Goal: Find specific page/section: Find specific page/section

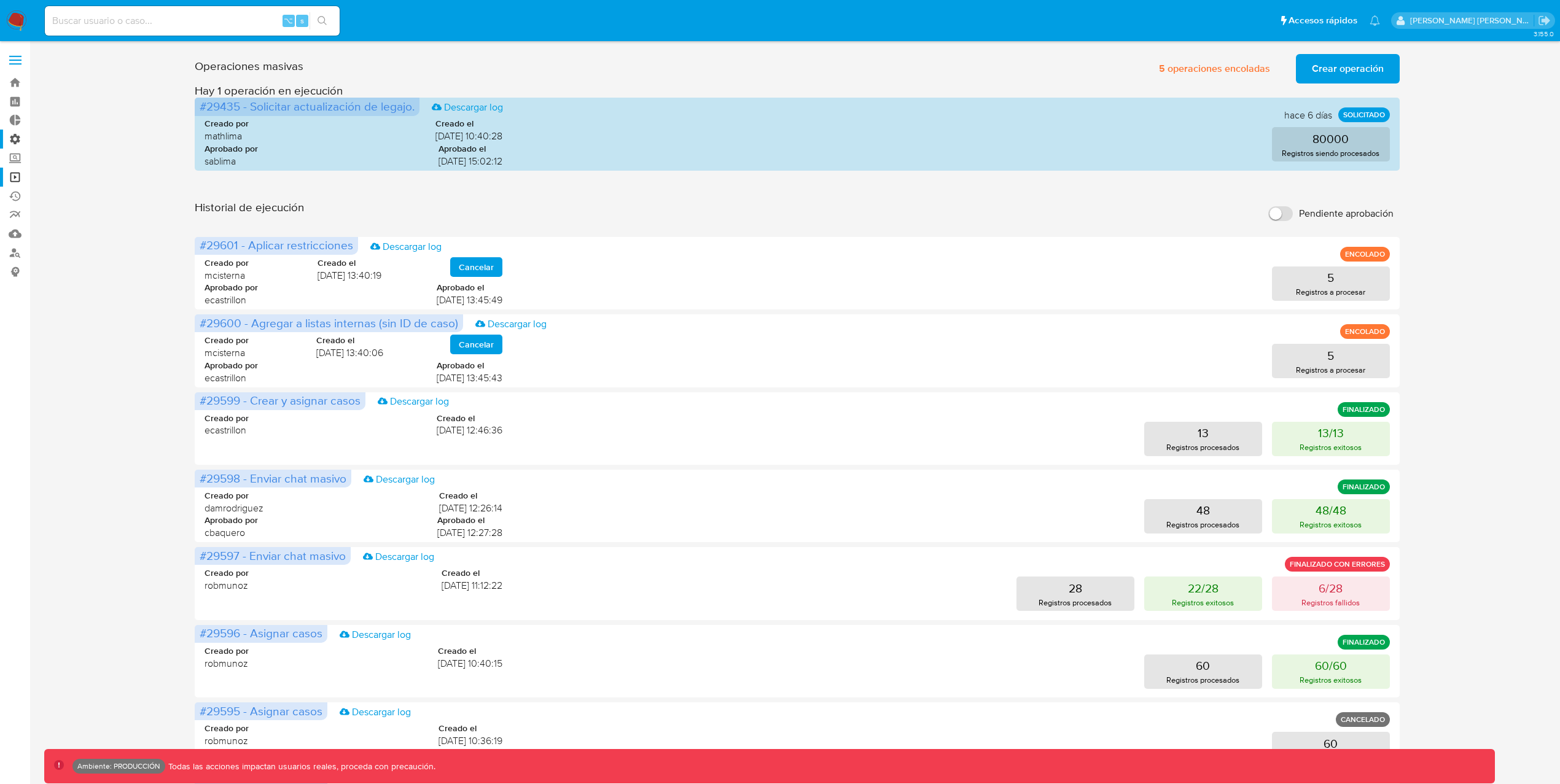
click at [21, 137] on label "Administración" at bounding box center [73, 138] width 147 height 19
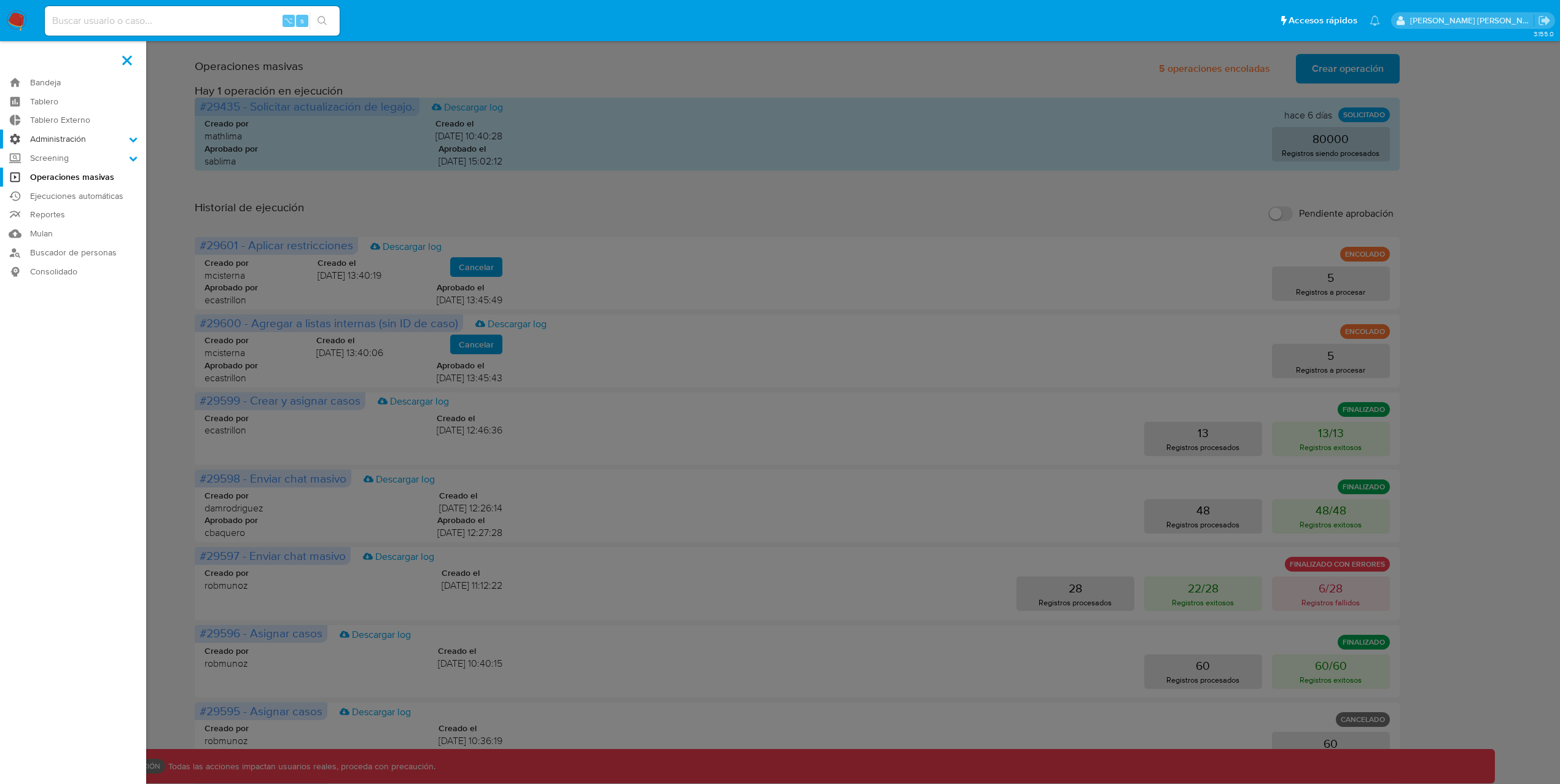
click at [0, 0] on input "Administración" at bounding box center [0, 0] width 0 height 0
click at [75, 217] on link "Configuración de Casos" at bounding box center [73, 218] width 147 height 16
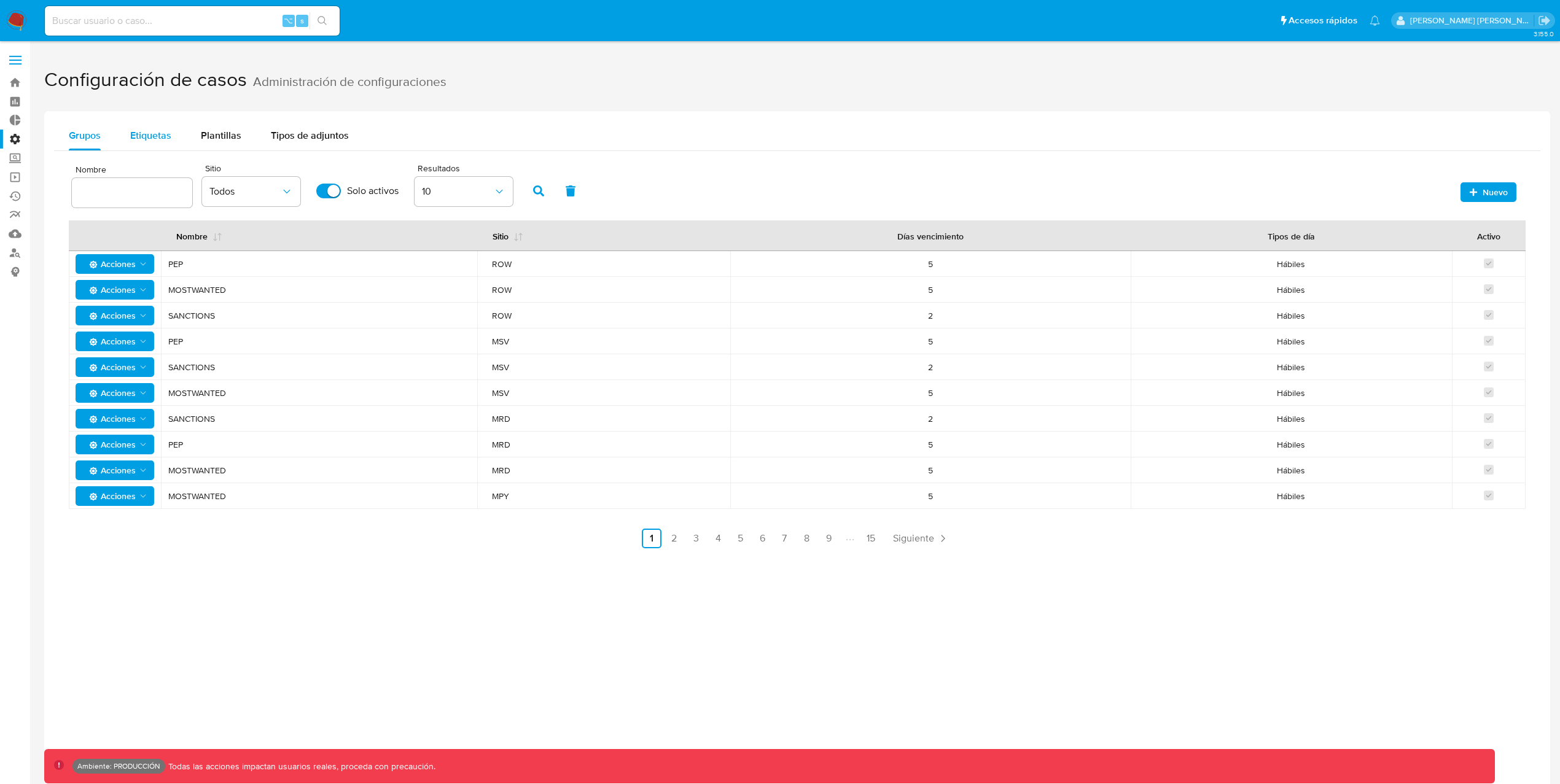
click at [150, 137] on span "Etiquetas" at bounding box center [150, 135] width 41 height 14
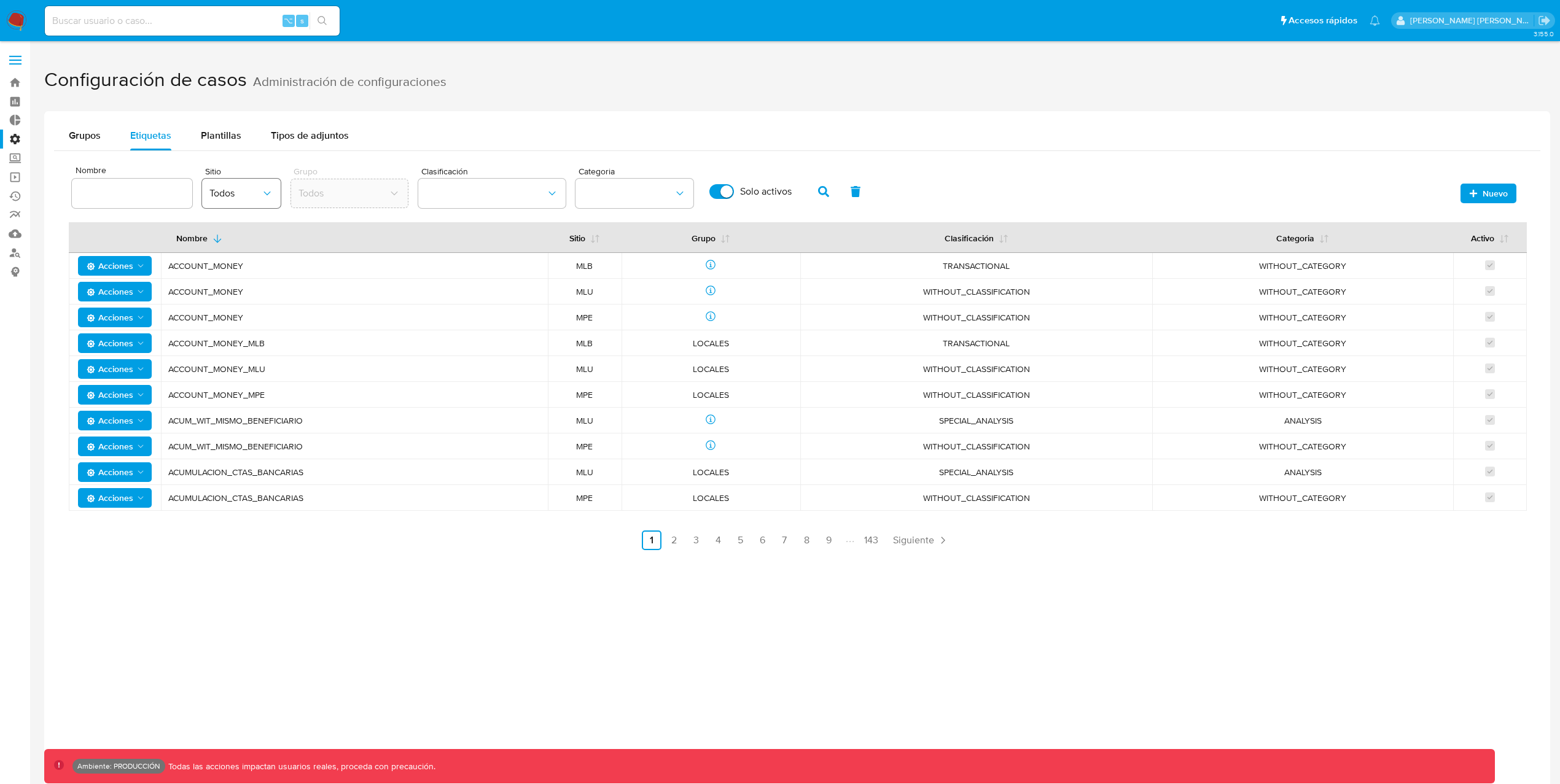
click at [274, 186] on button "Todos" at bounding box center [242, 193] width 79 height 29
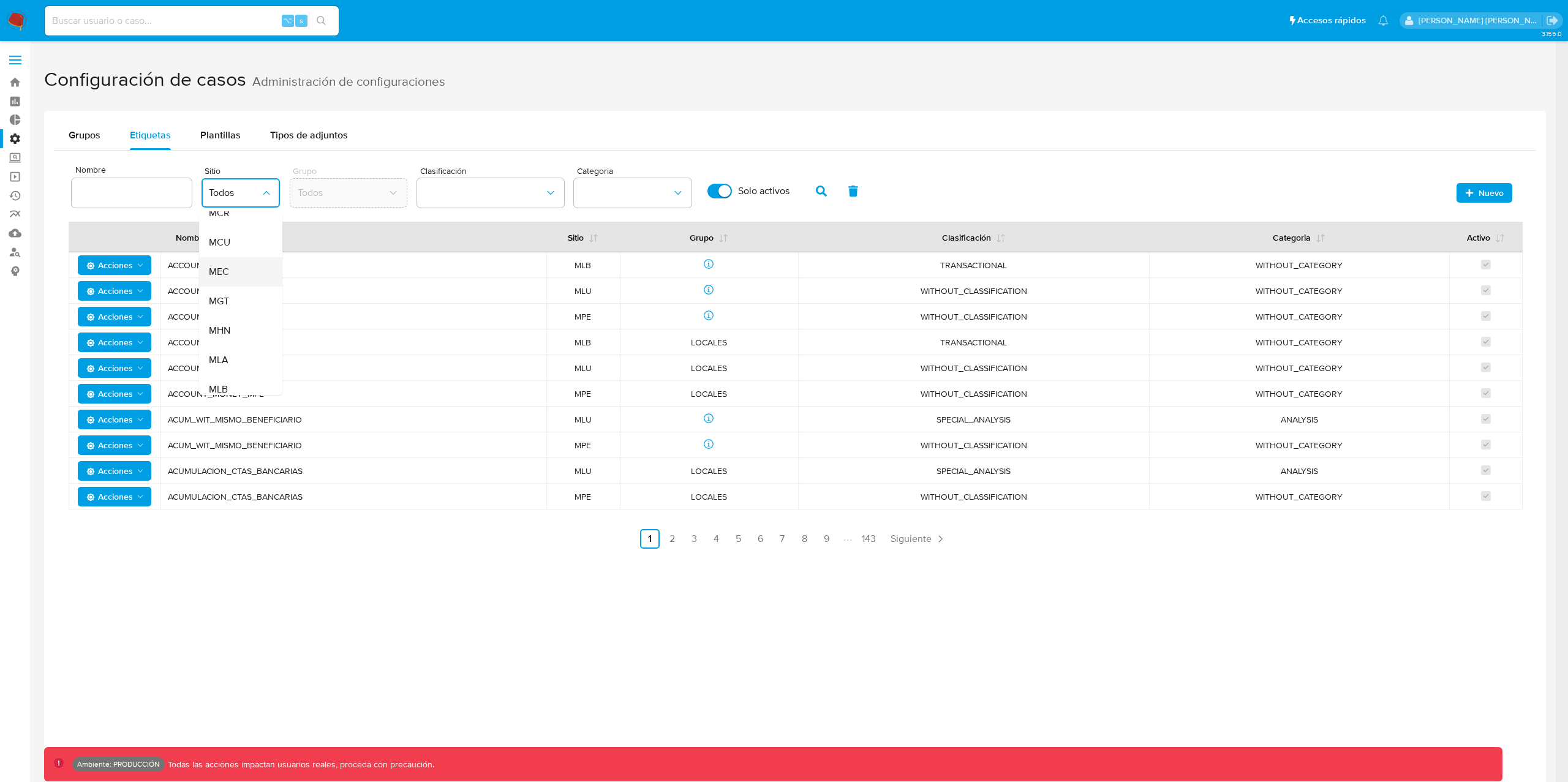
scroll to position [169, 0]
click at [241, 343] on div "MLA" at bounding box center [238, 351] width 57 height 29
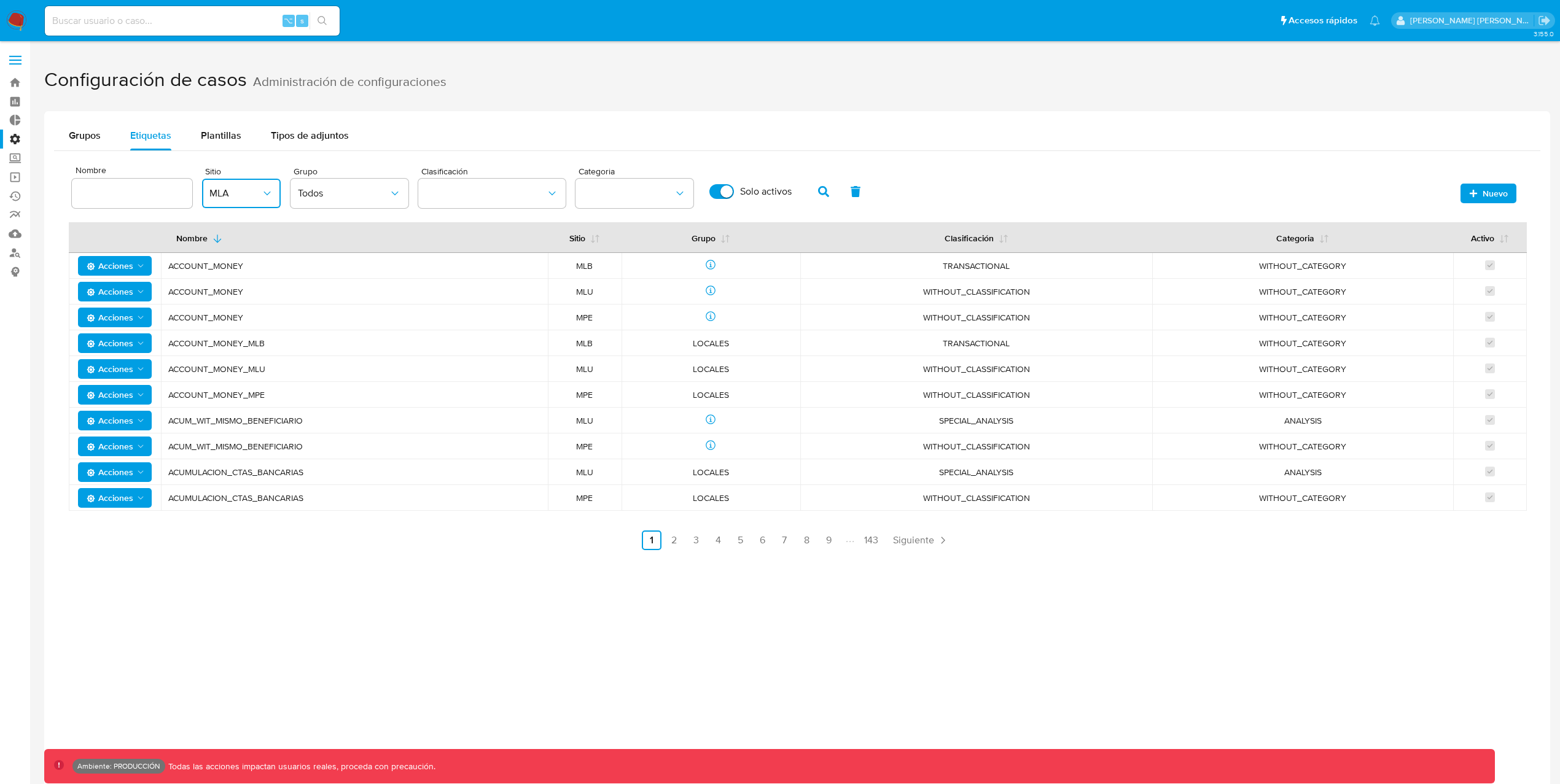
click at [132, 212] on div "Nombre Sitio MLA Grupo Todos Clasificación Categoria Solo activos" at bounding box center [471, 187] width 800 height 52
click at [322, 196] on span "Todos" at bounding box center [343, 193] width 91 height 12
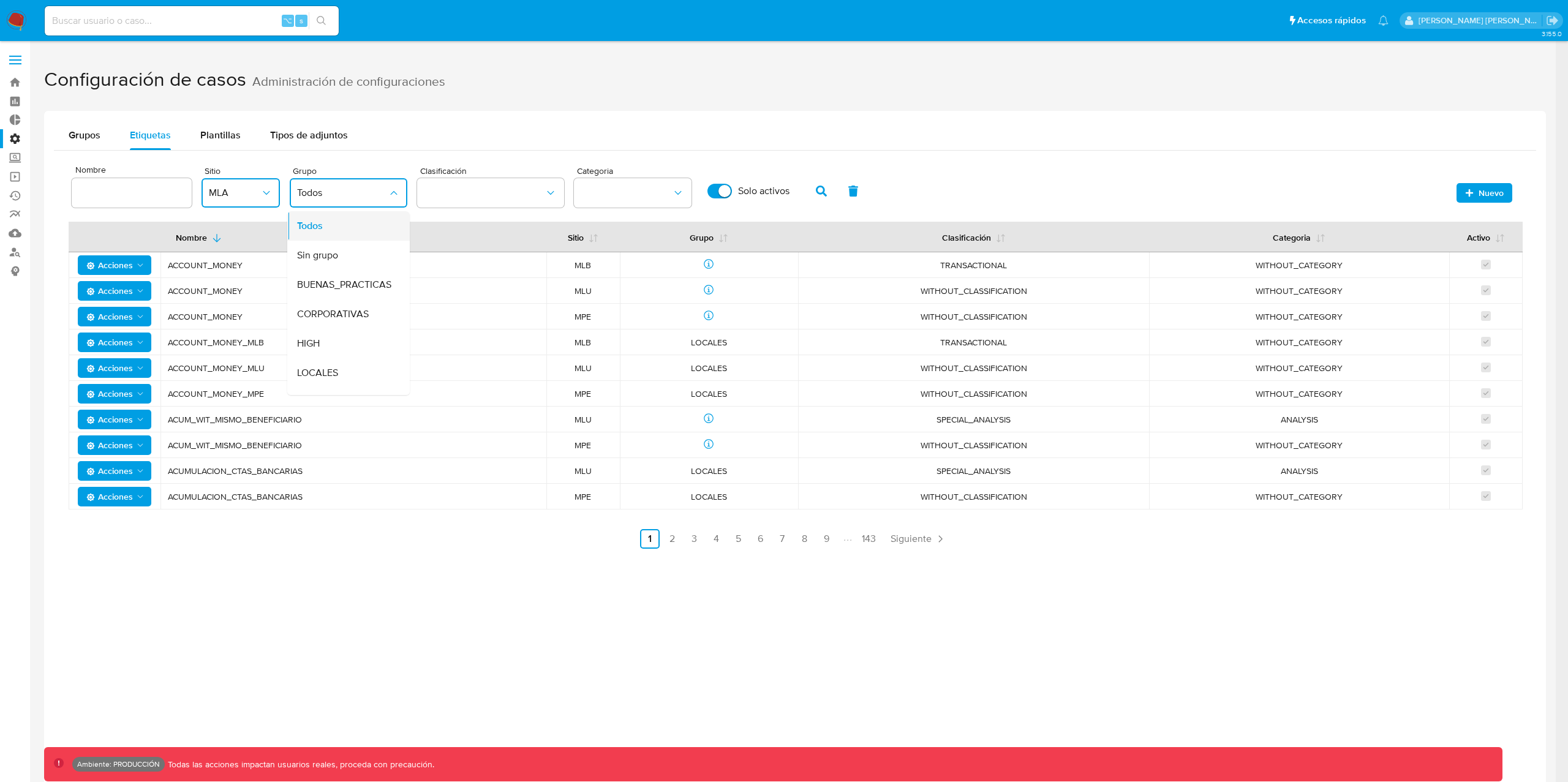
click at [315, 227] on span "Todos" at bounding box center [310, 226] width 26 height 12
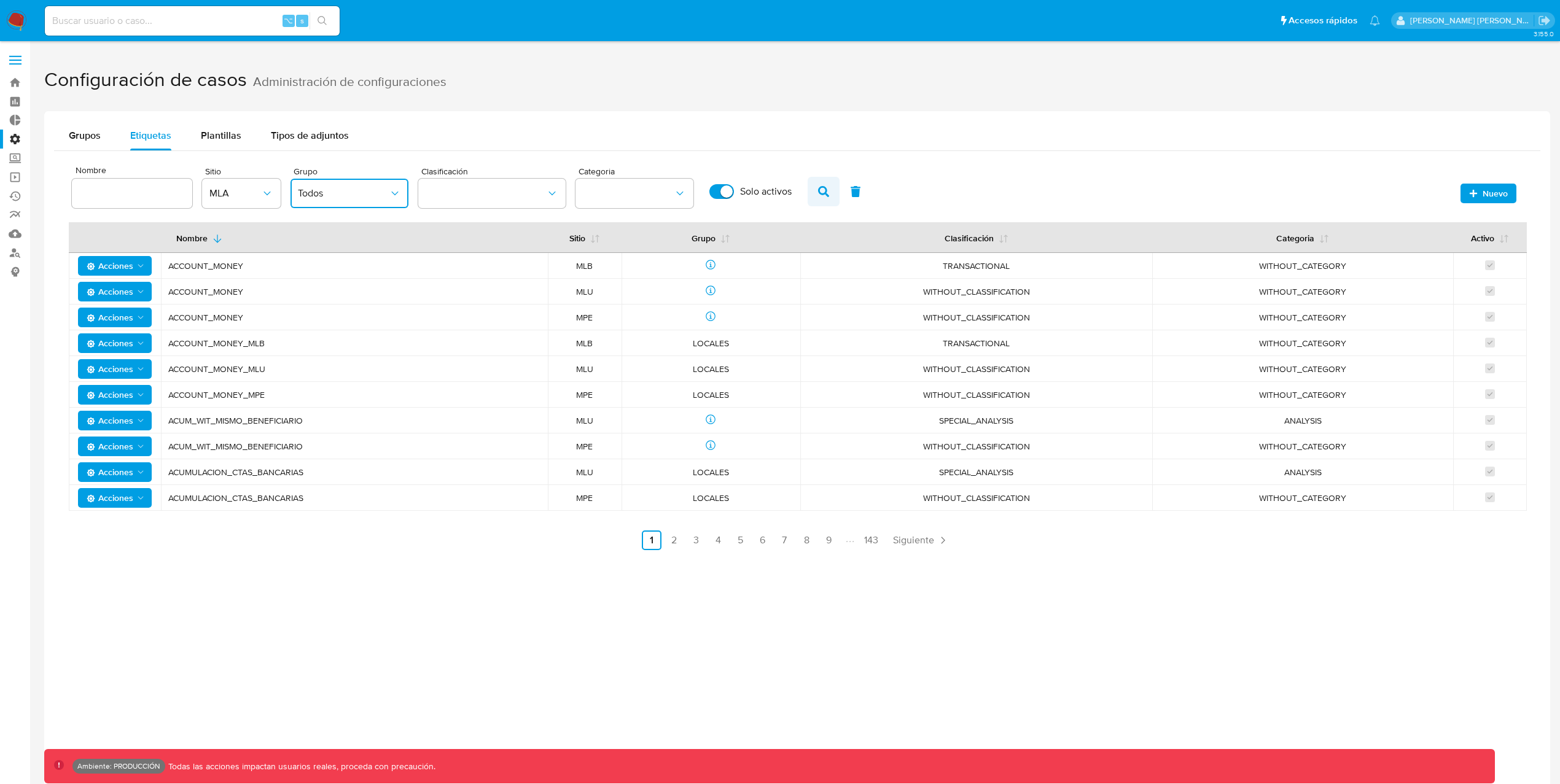
click at [824, 193] on icon "button" at bounding box center [824, 191] width 11 height 11
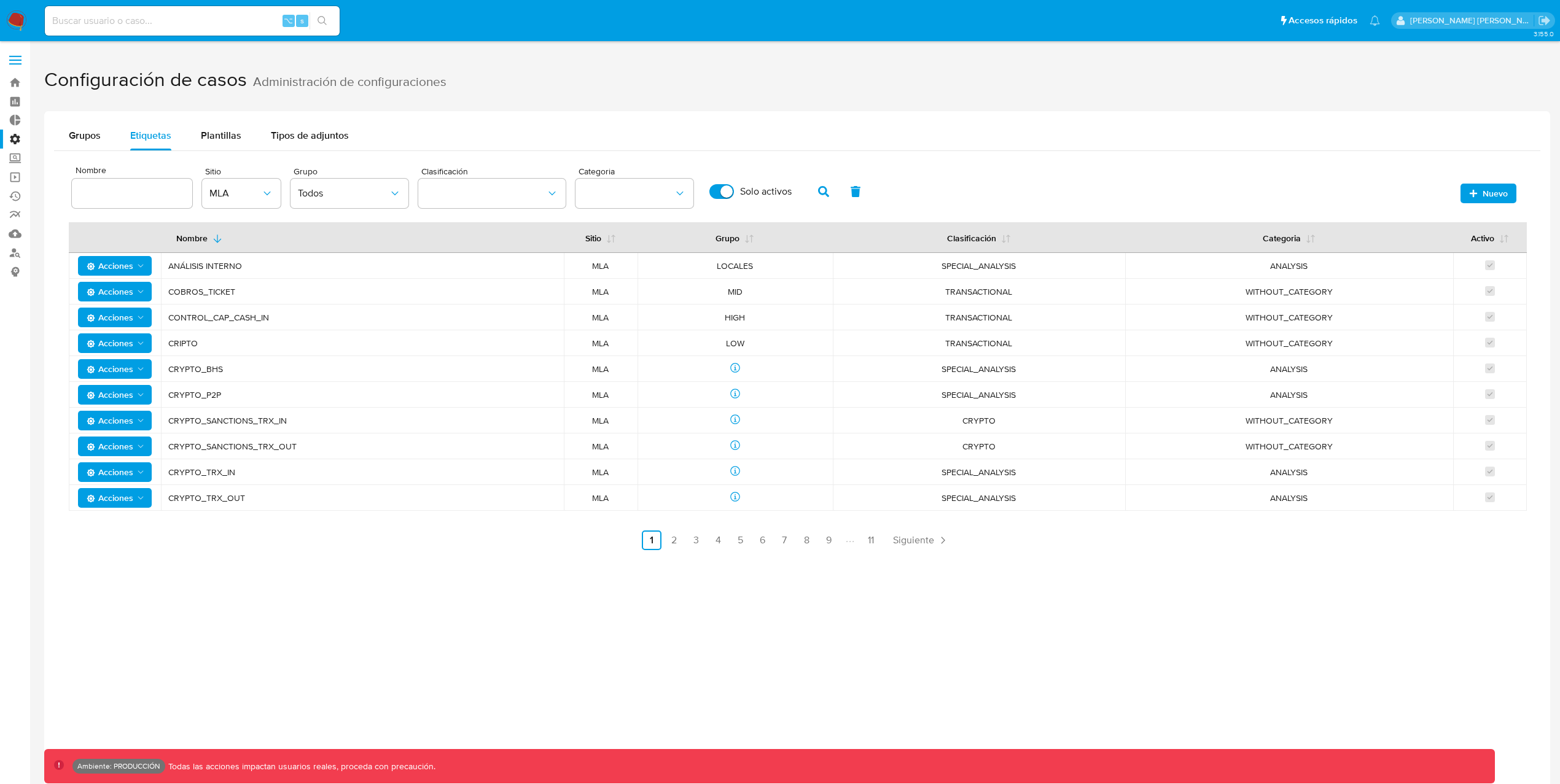
click at [16, 140] on label "Administración" at bounding box center [73, 138] width 147 height 19
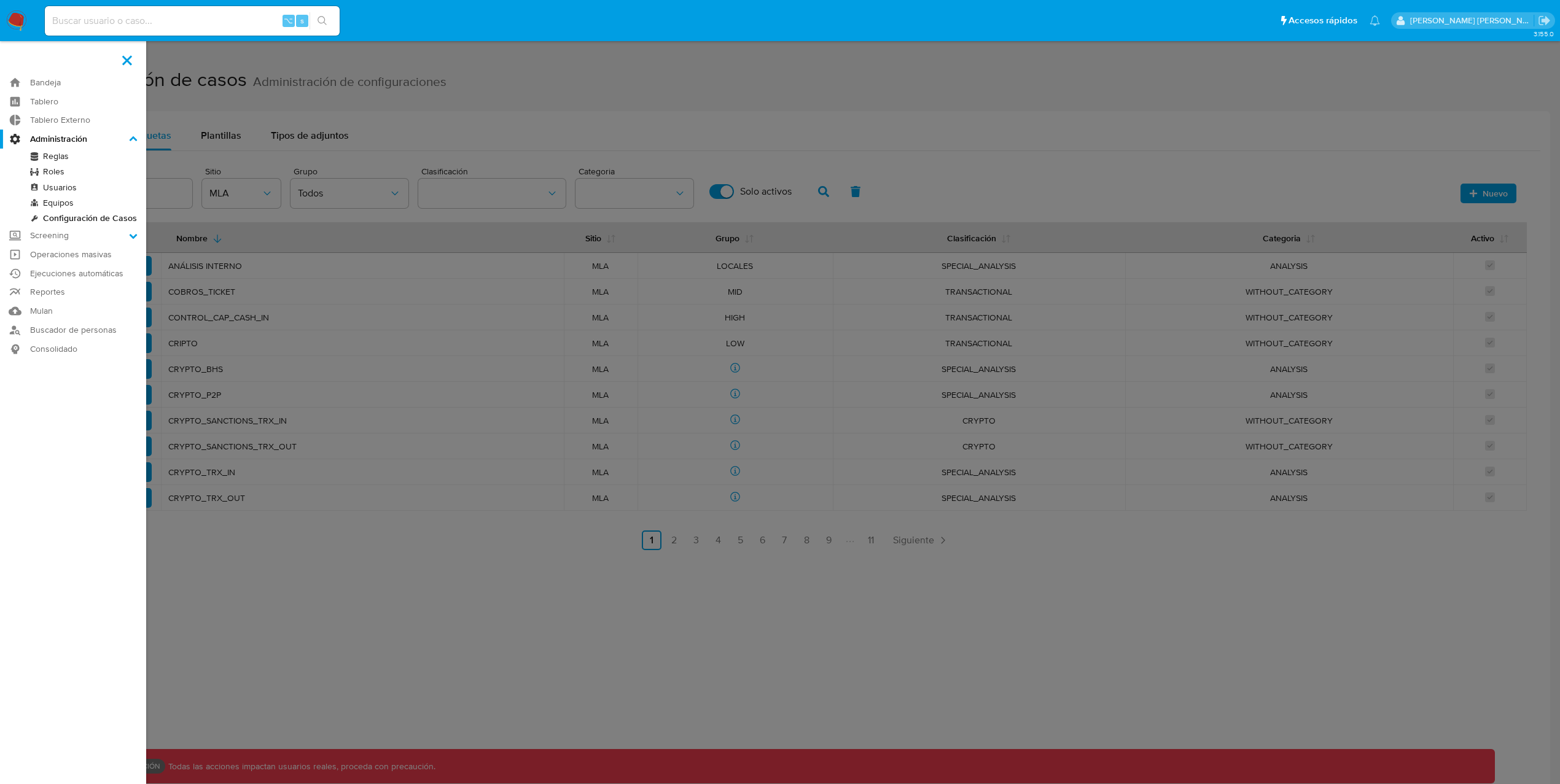
click at [0, 0] on input "Administración" at bounding box center [0, 0] width 0 height 0
click at [16, 140] on label "Administración" at bounding box center [73, 138] width 147 height 19
click at [0, 0] on input "Administración" at bounding box center [0, 0] width 0 height 0
click at [332, 581] on label at bounding box center [780, 392] width 1560 height 784
click at [0, 0] on input "checkbox" at bounding box center [0, 0] width 0 height 0
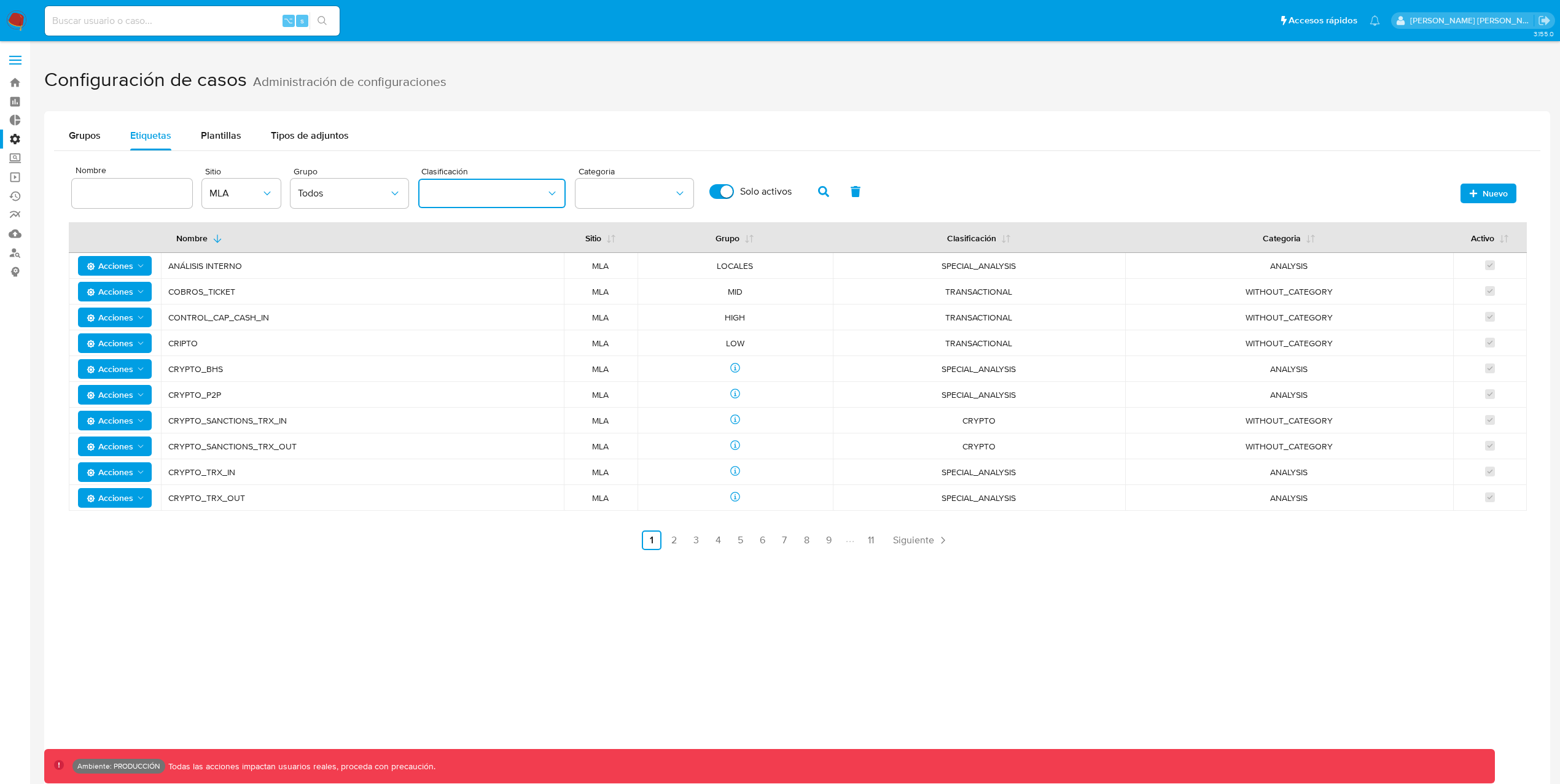
click at [527, 198] on button "classification" at bounding box center [492, 193] width 147 height 29
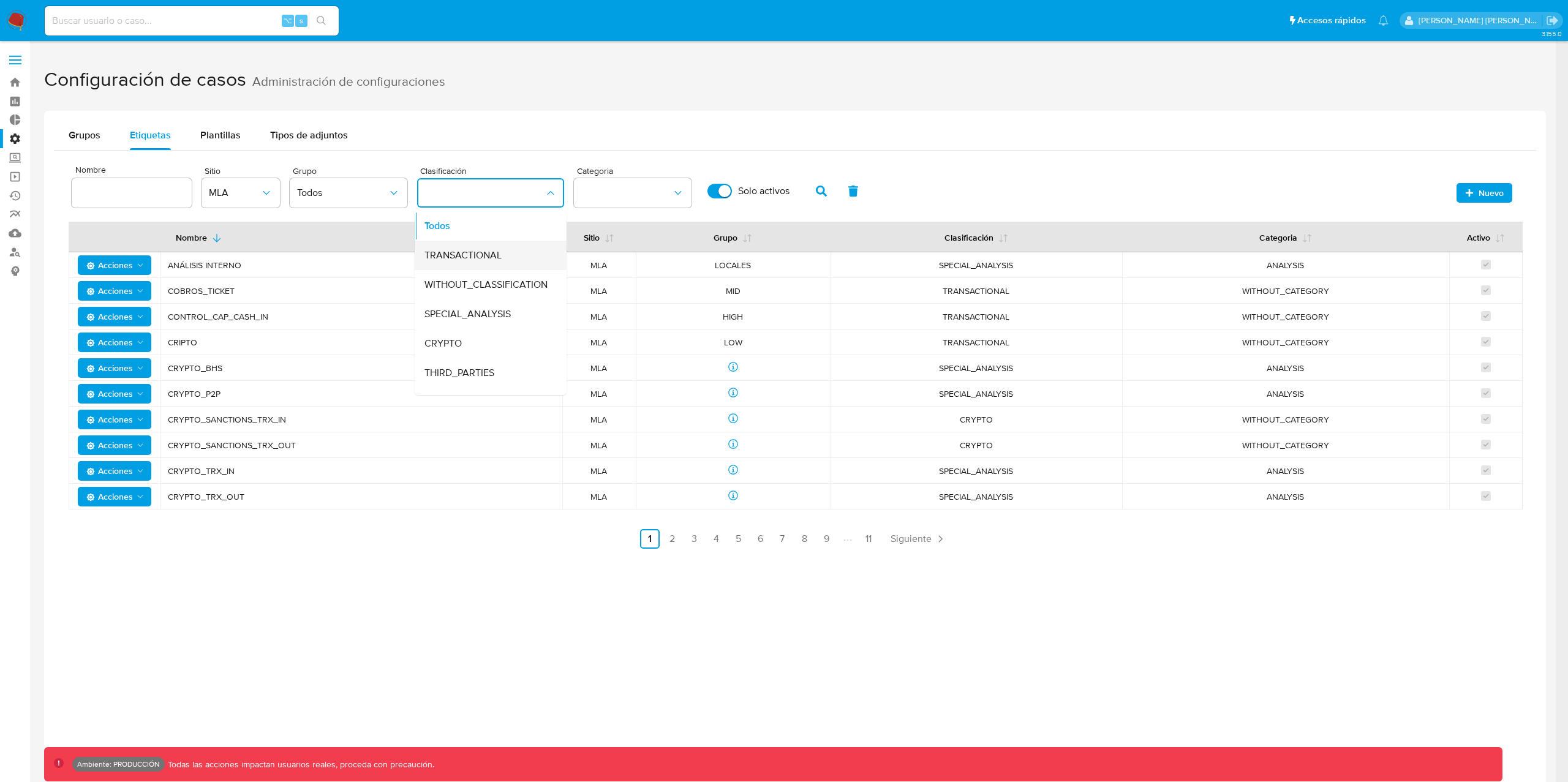
click at [493, 259] on span "TRANSACTIONAL" at bounding box center [463, 255] width 77 height 12
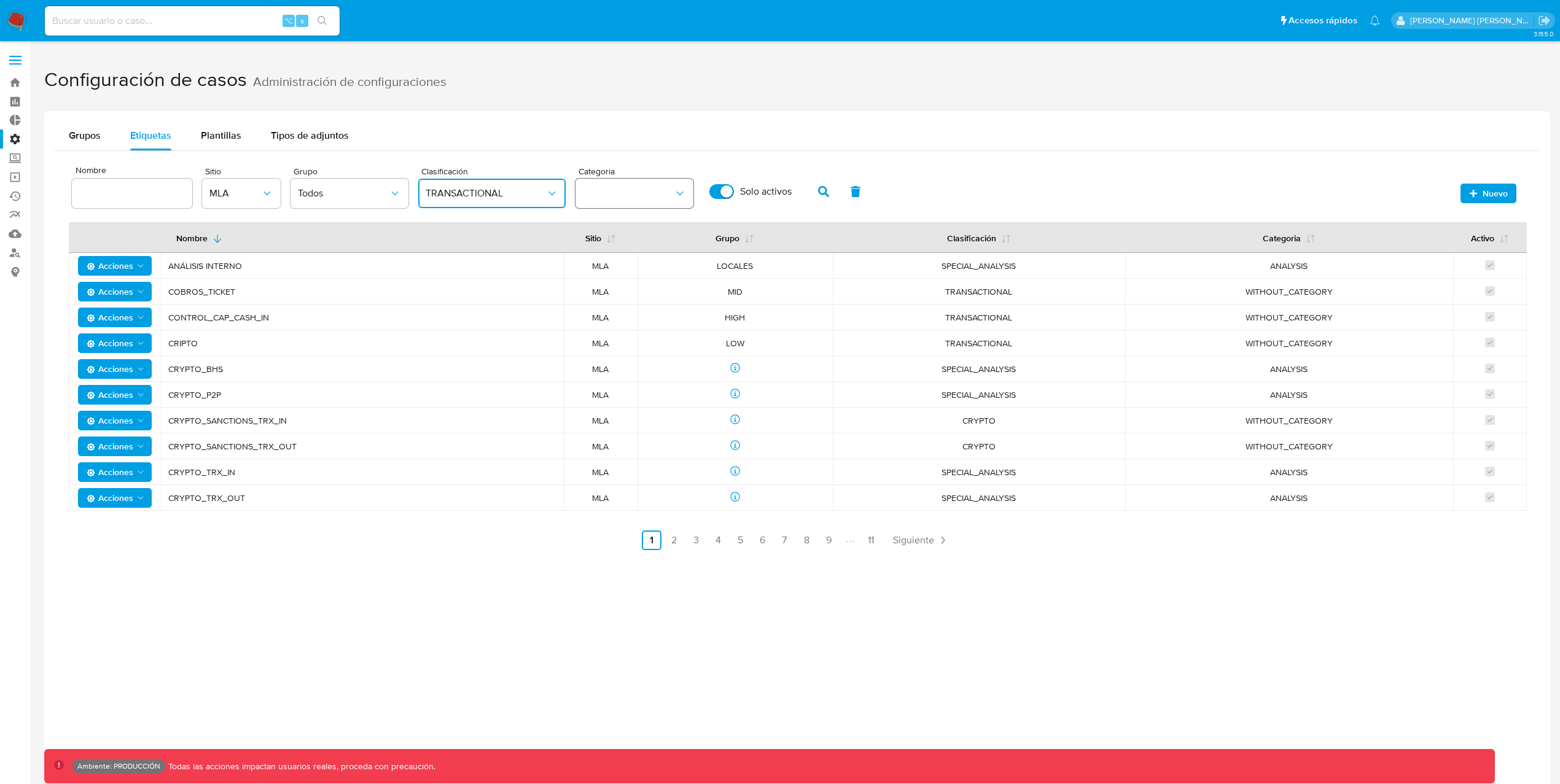
click at [635, 191] on button "category" at bounding box center [634, 193] width 118 height 29
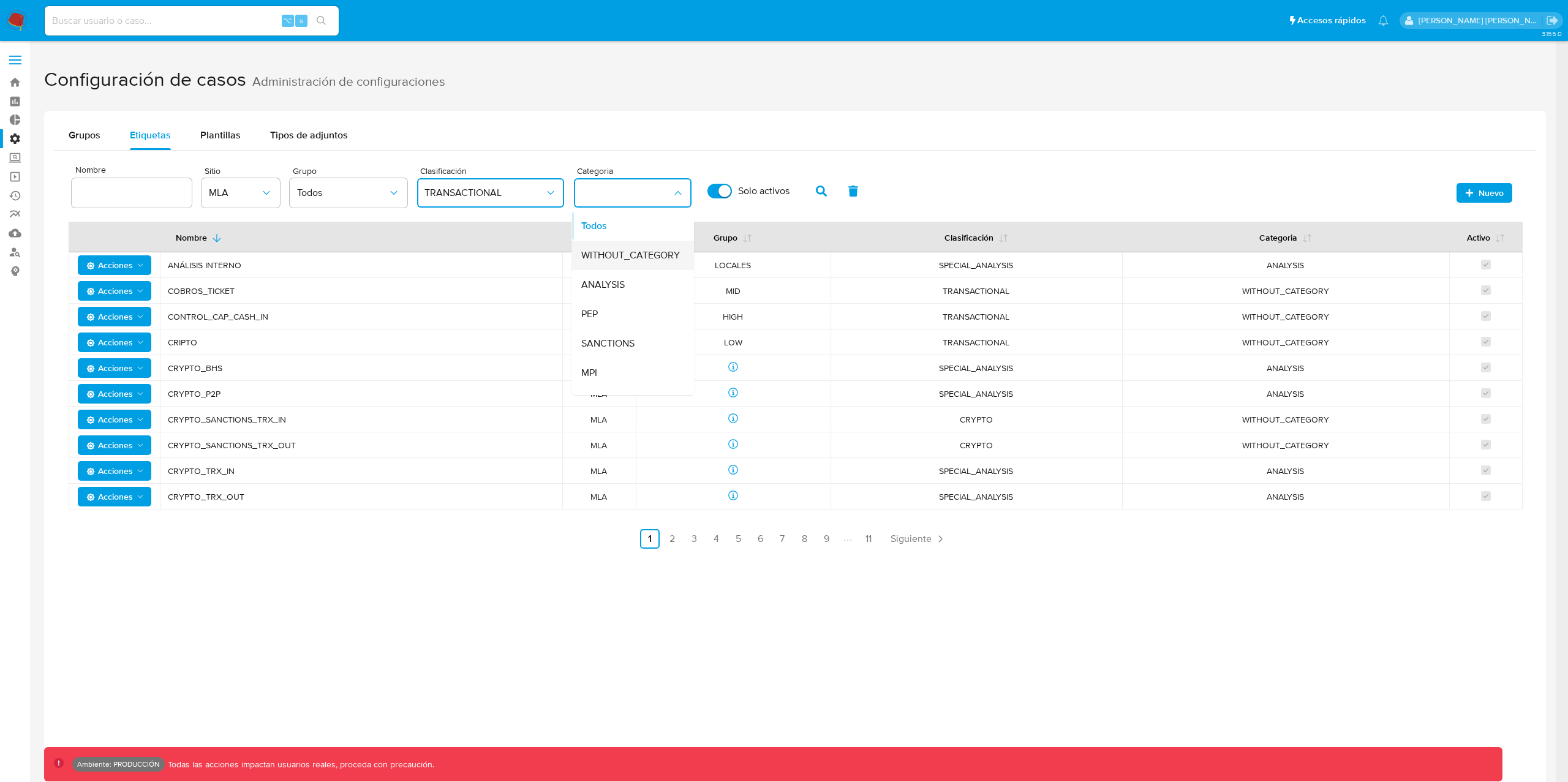
click at [638, 254] on span "WITHOUT_CATEGORY" at bounding box center [630, 255] width 99 height 12
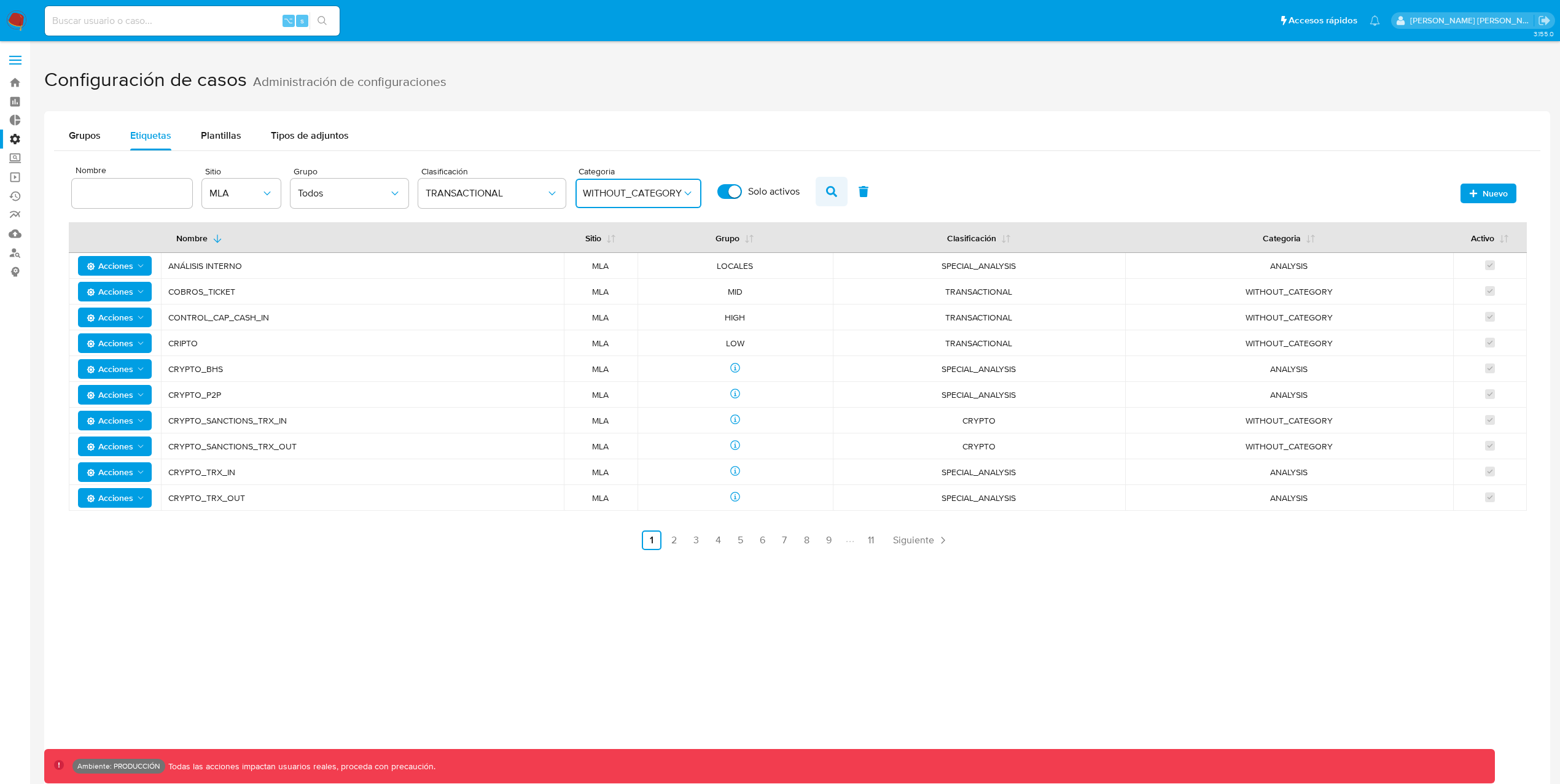
click at [835, 188] on icon "button" at bounding box center [832, 191] width 11 height 11
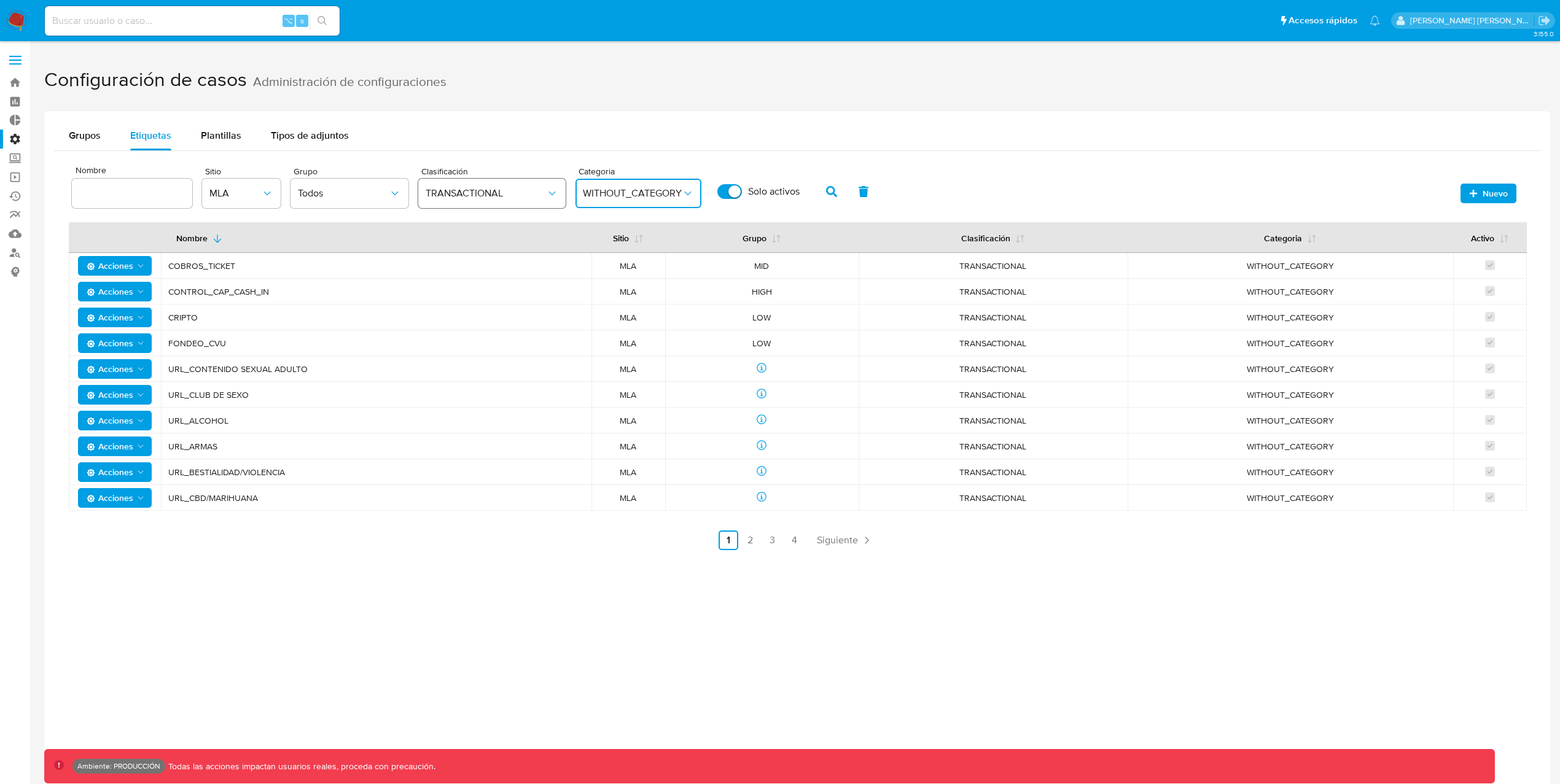
click at [551, 195] on icon "classification" at bounding box center [551, 193] width 12 height 12
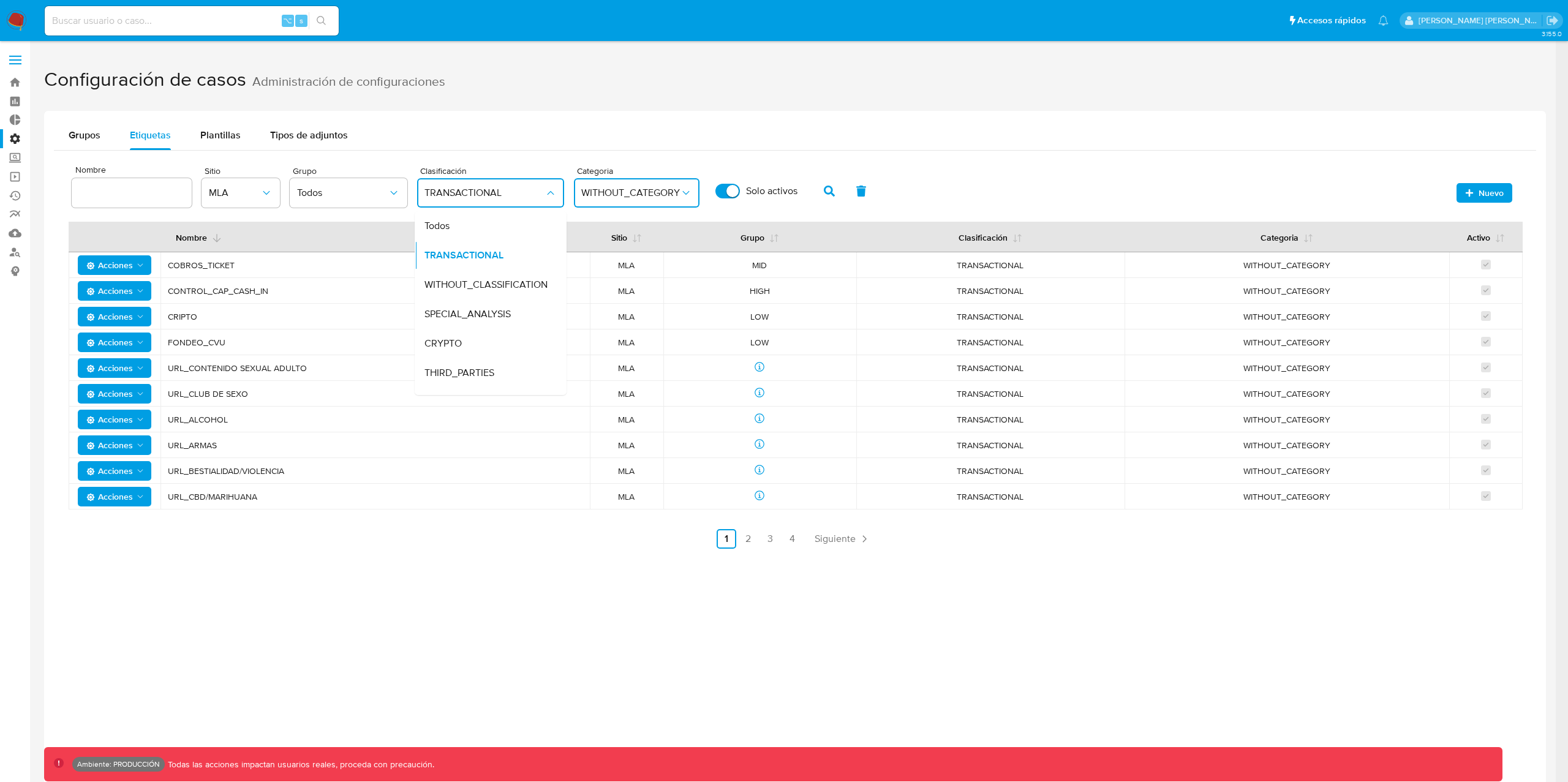
click at [457, 224] on div "Todos" at bounding box center [487, 226] width 125 height 29
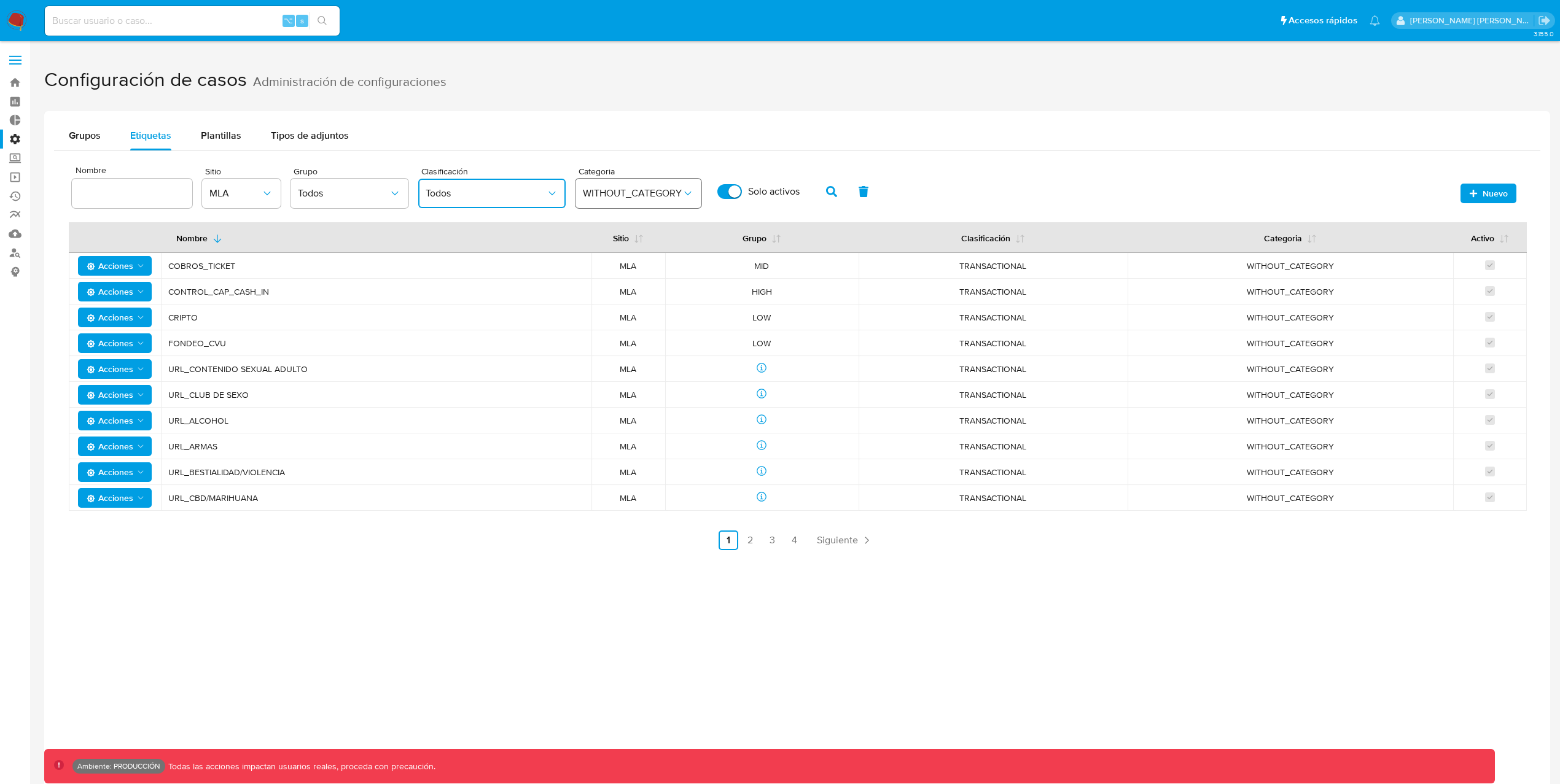
click at [698, 197] on button "WITHOUT_CATEGORY" at bounding box center [638, 193] width 125 height 29
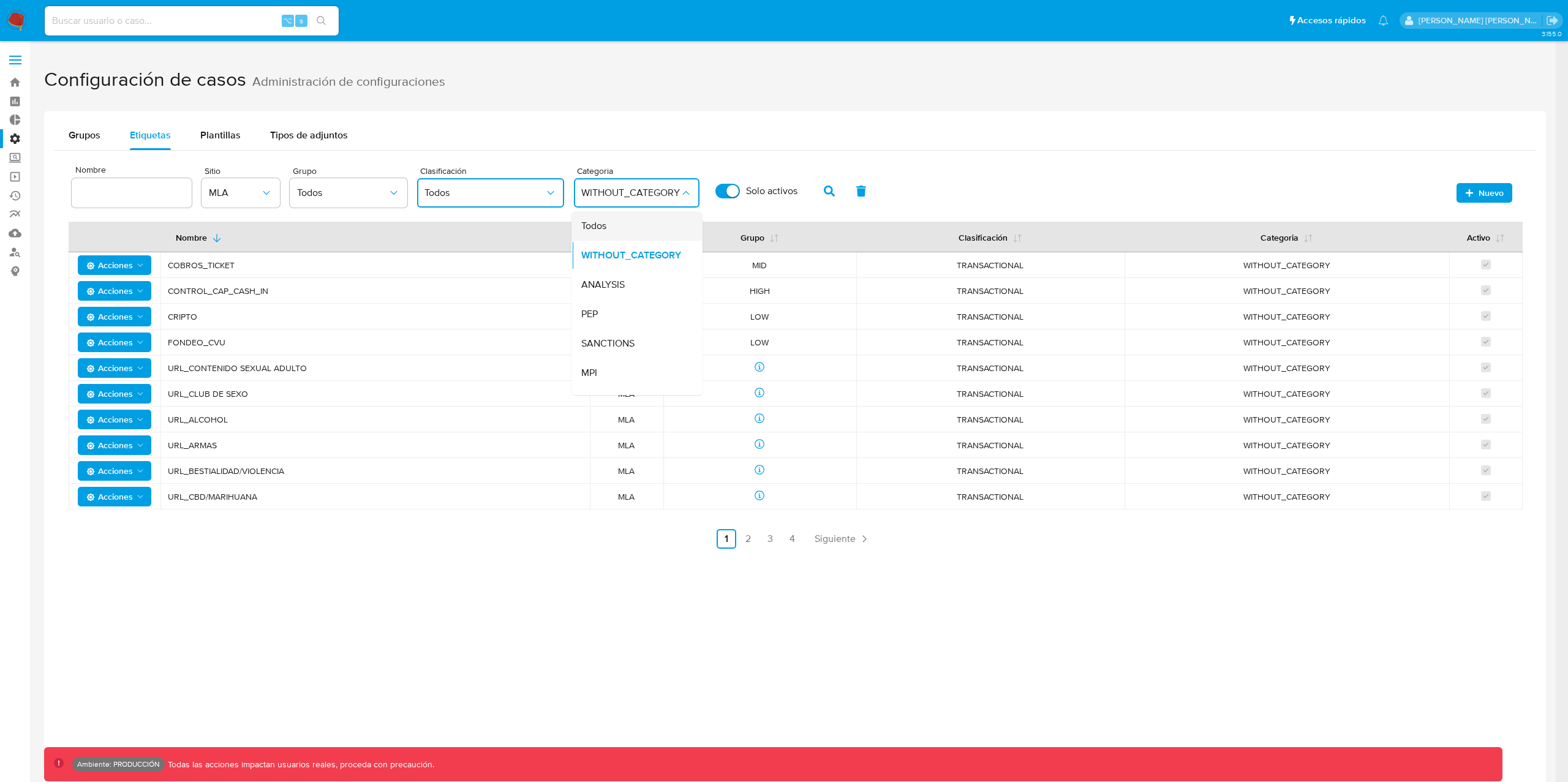
click at [665, 217] on div "Todos" at bounding box center [633, 226] width 104 height 29
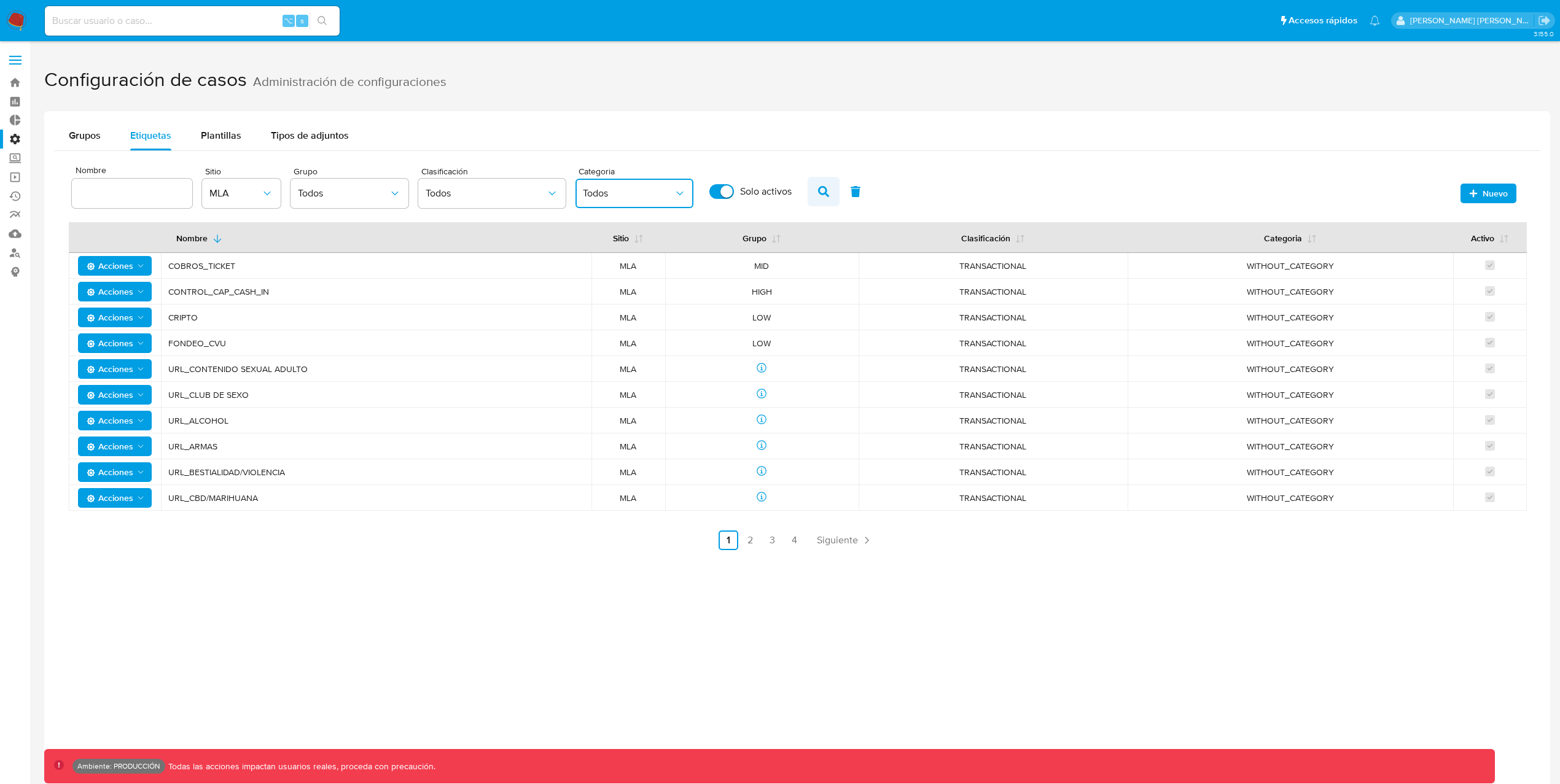
click at [819, 192] on icon "button" at bounding box center [824, 191] width 11 height 11
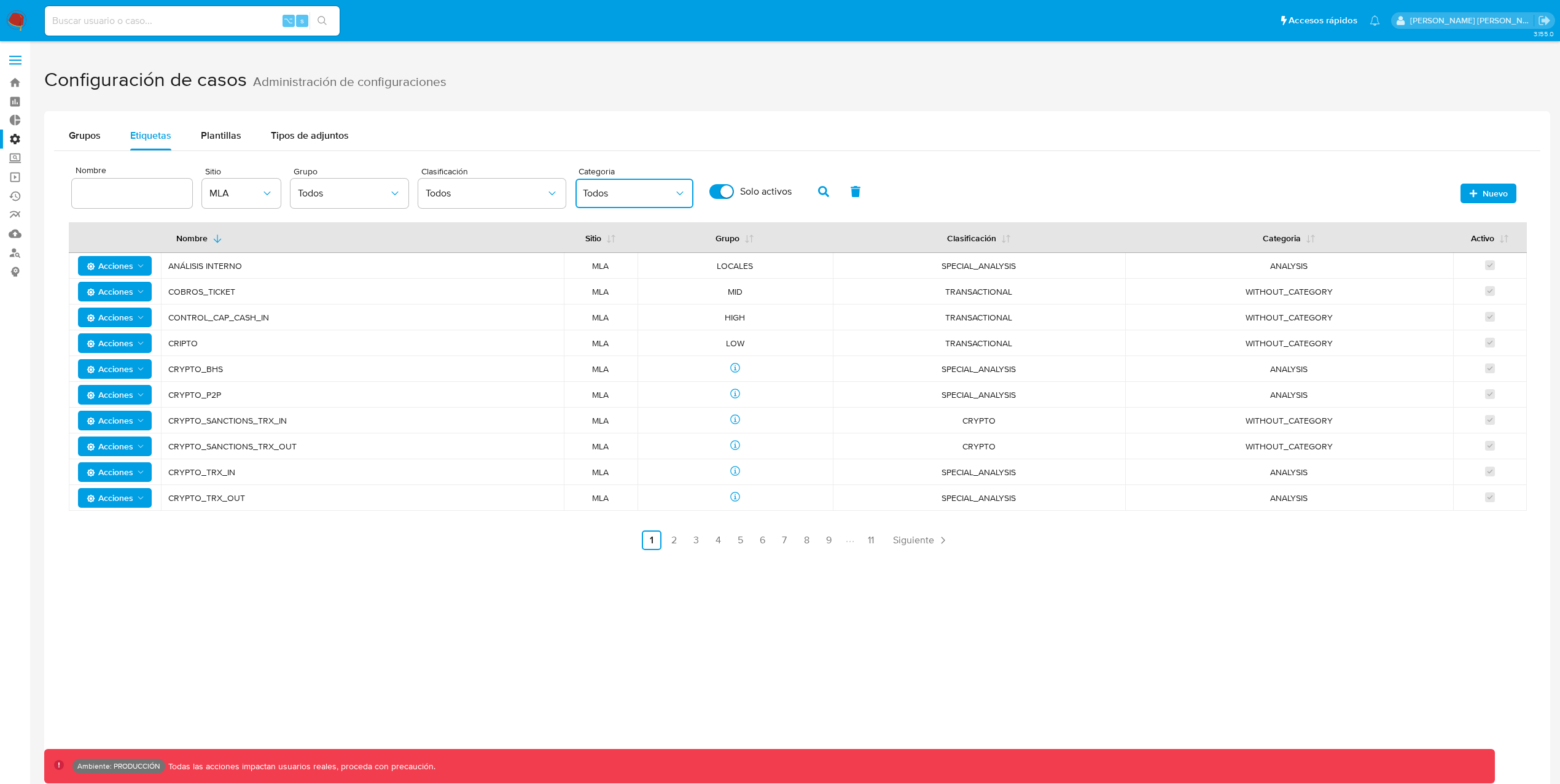
click at [1033, 266] on span "SPECIAL_ANALYSIS" at bounding box center [978, 266] width 263 height 11
click at [496, 197] on span "Todos" at bounding box center [485, 193] width 120 height 12
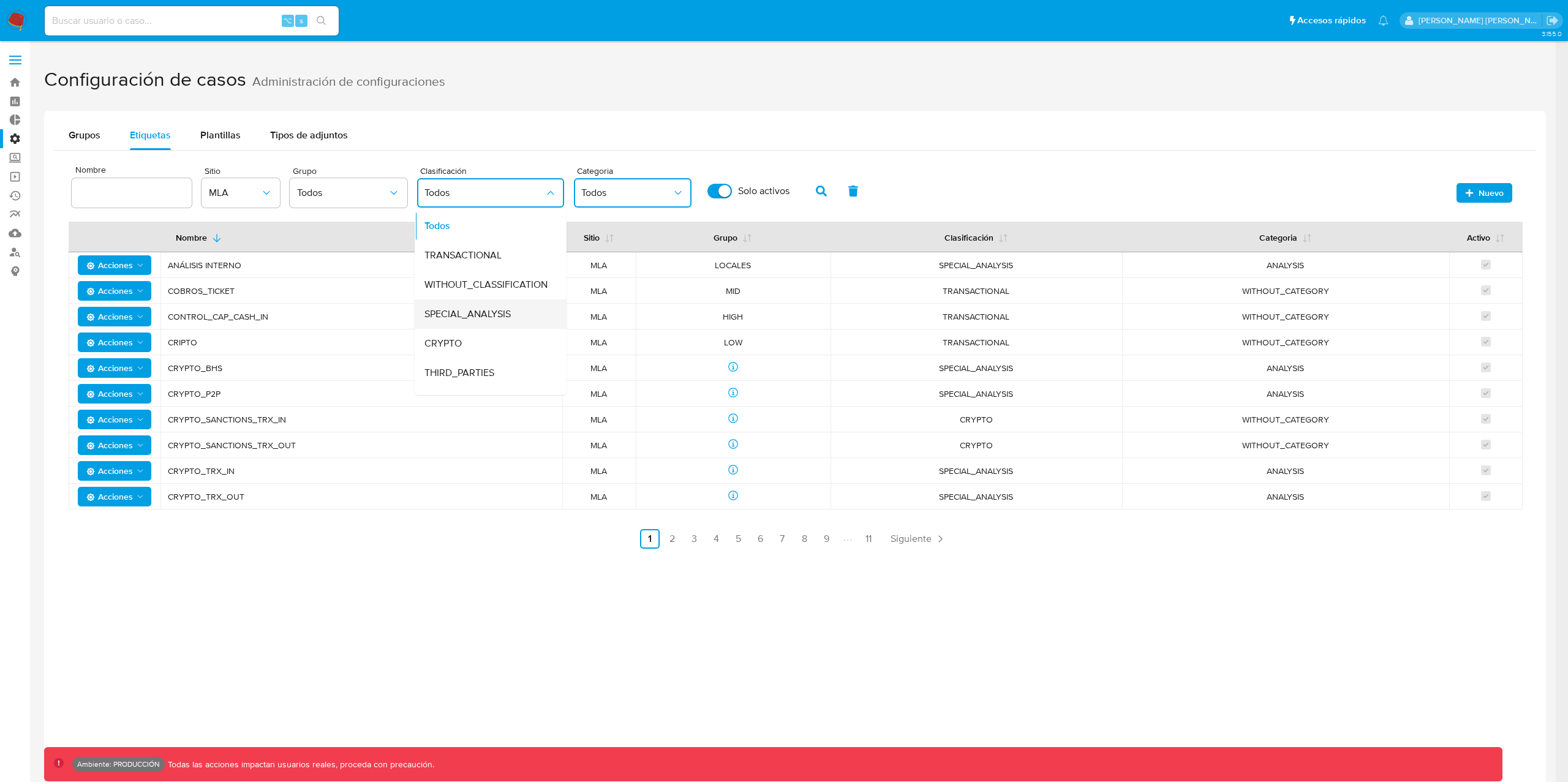
click at [445, 313] on span "SPECIAL_ANALYSIS" at bounding box center [468, 313] width 87 height 12
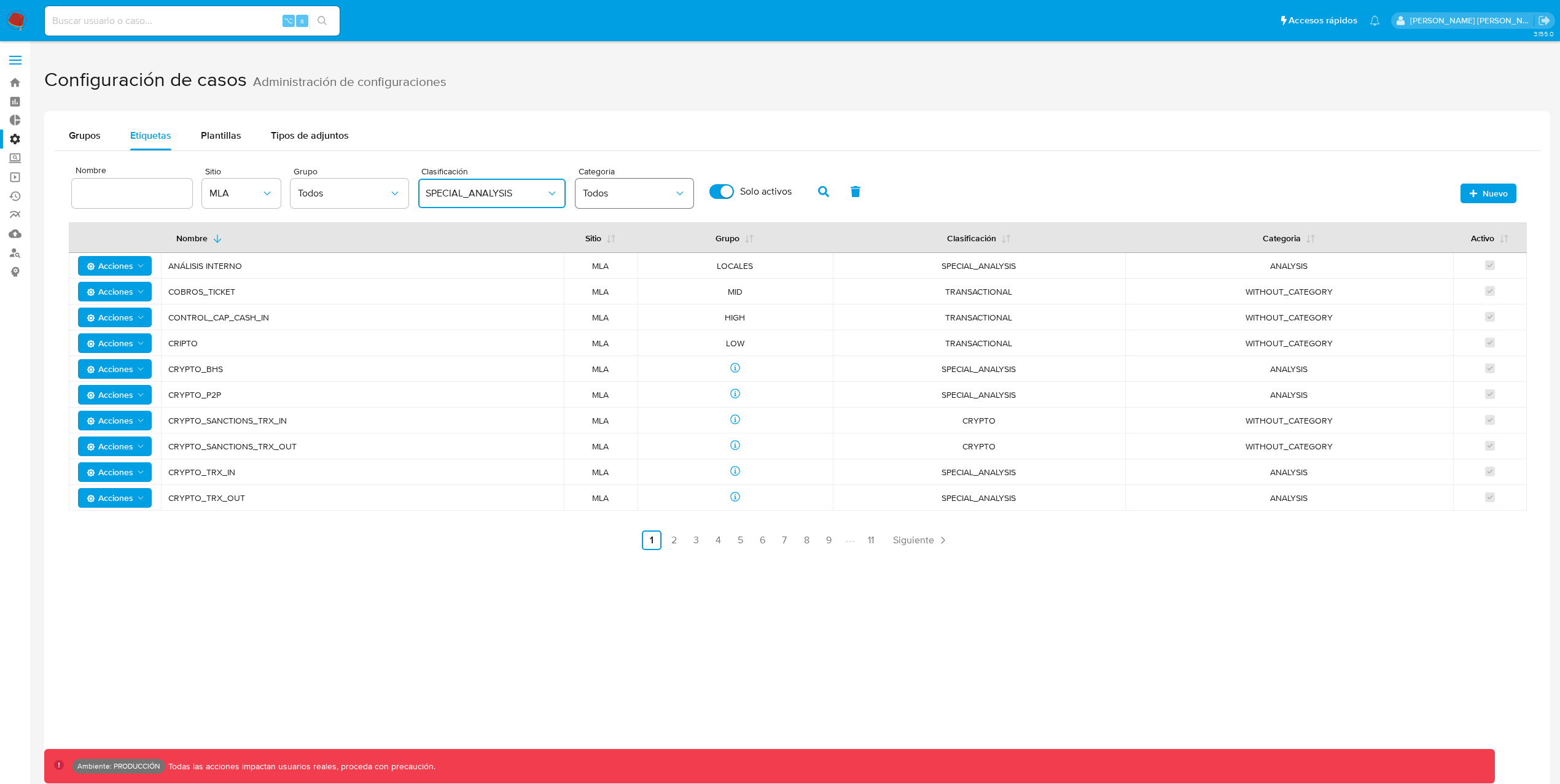
click at [627, 189] on span "Todos" at bounding box center [627, 193] width 91 height 12
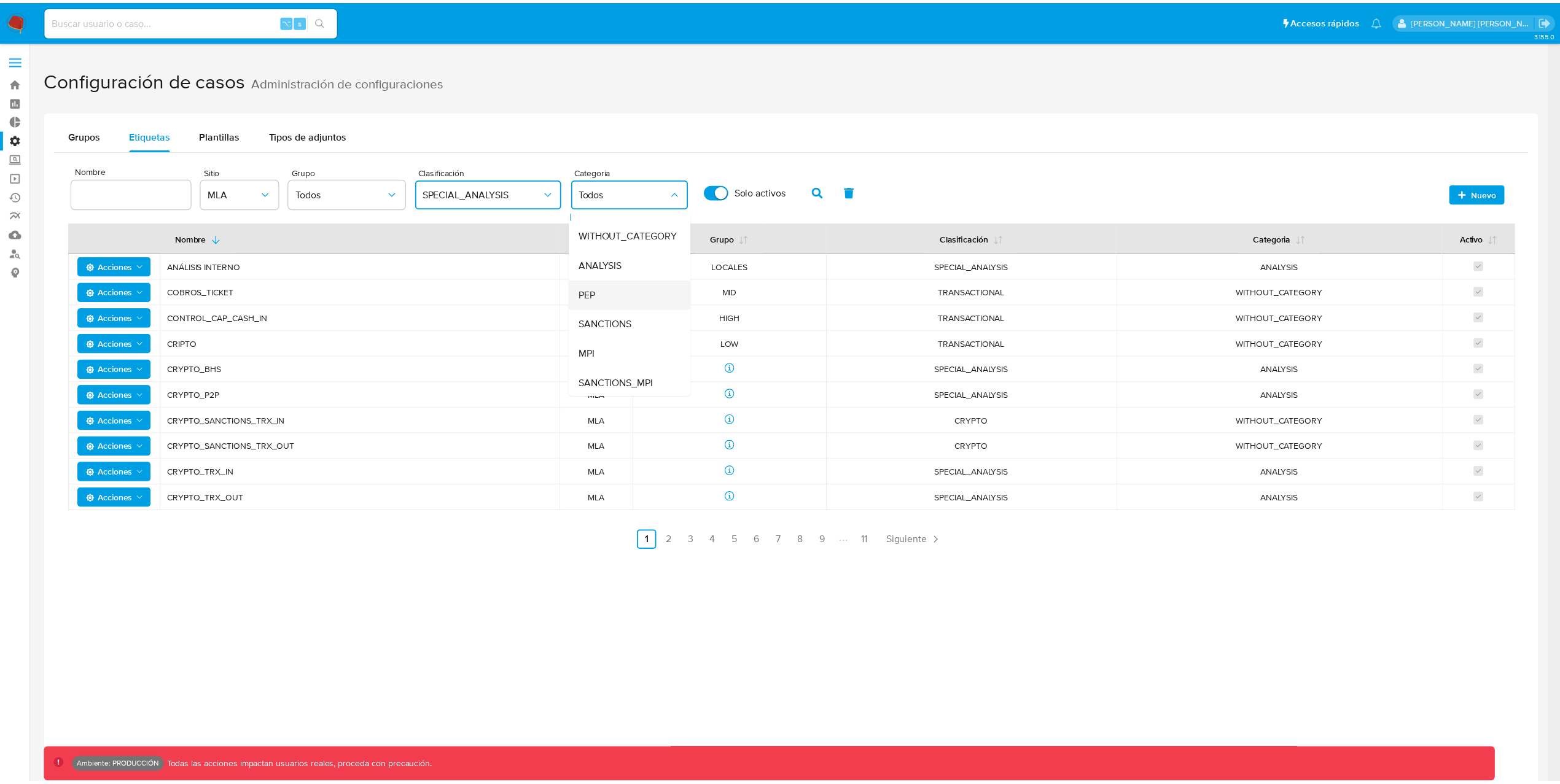
scroll to position [22, 0]
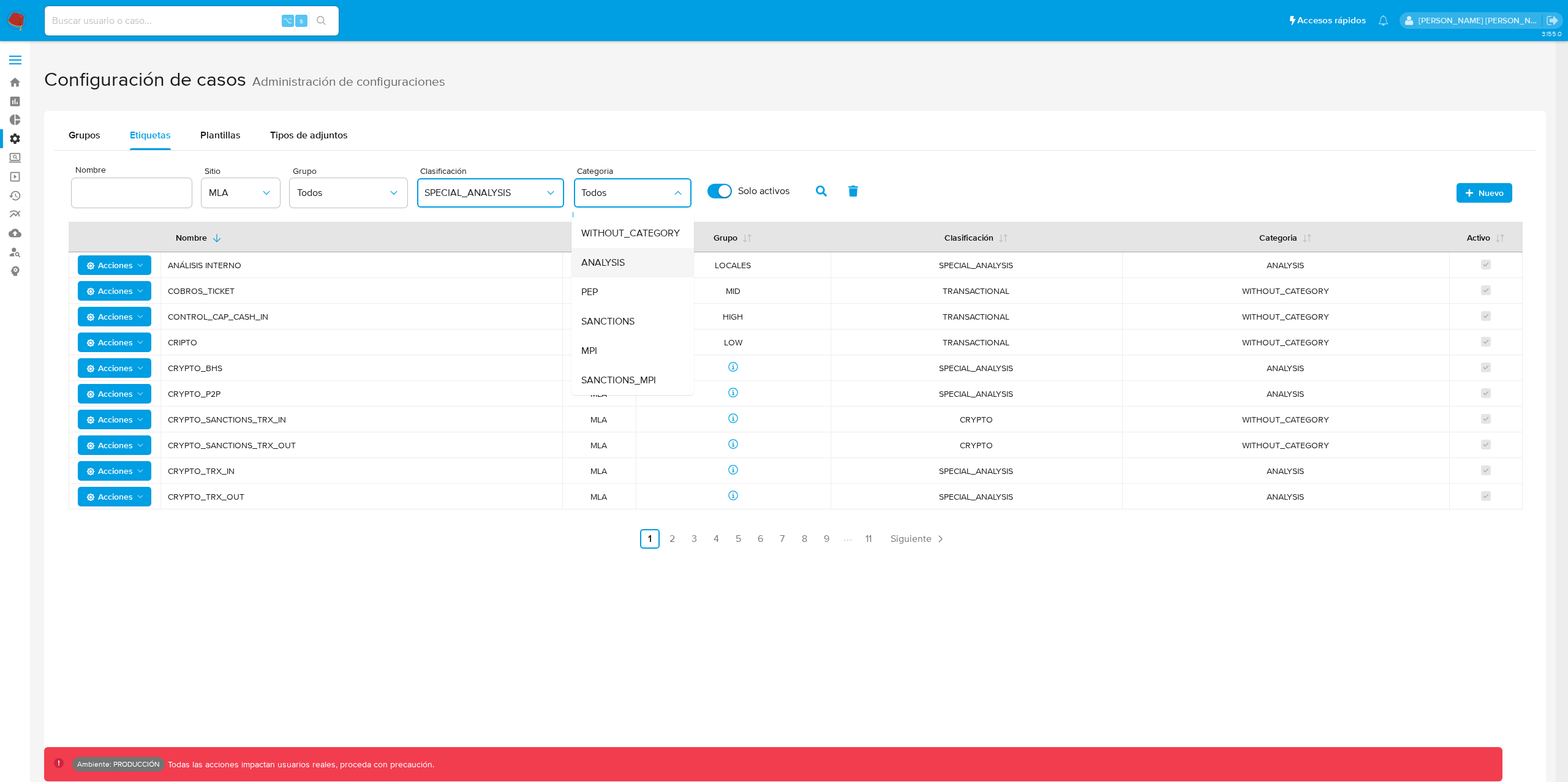
click at [631, 261] on div "ANALYSIS" at bounding box center [629, 263] width 96 height 29
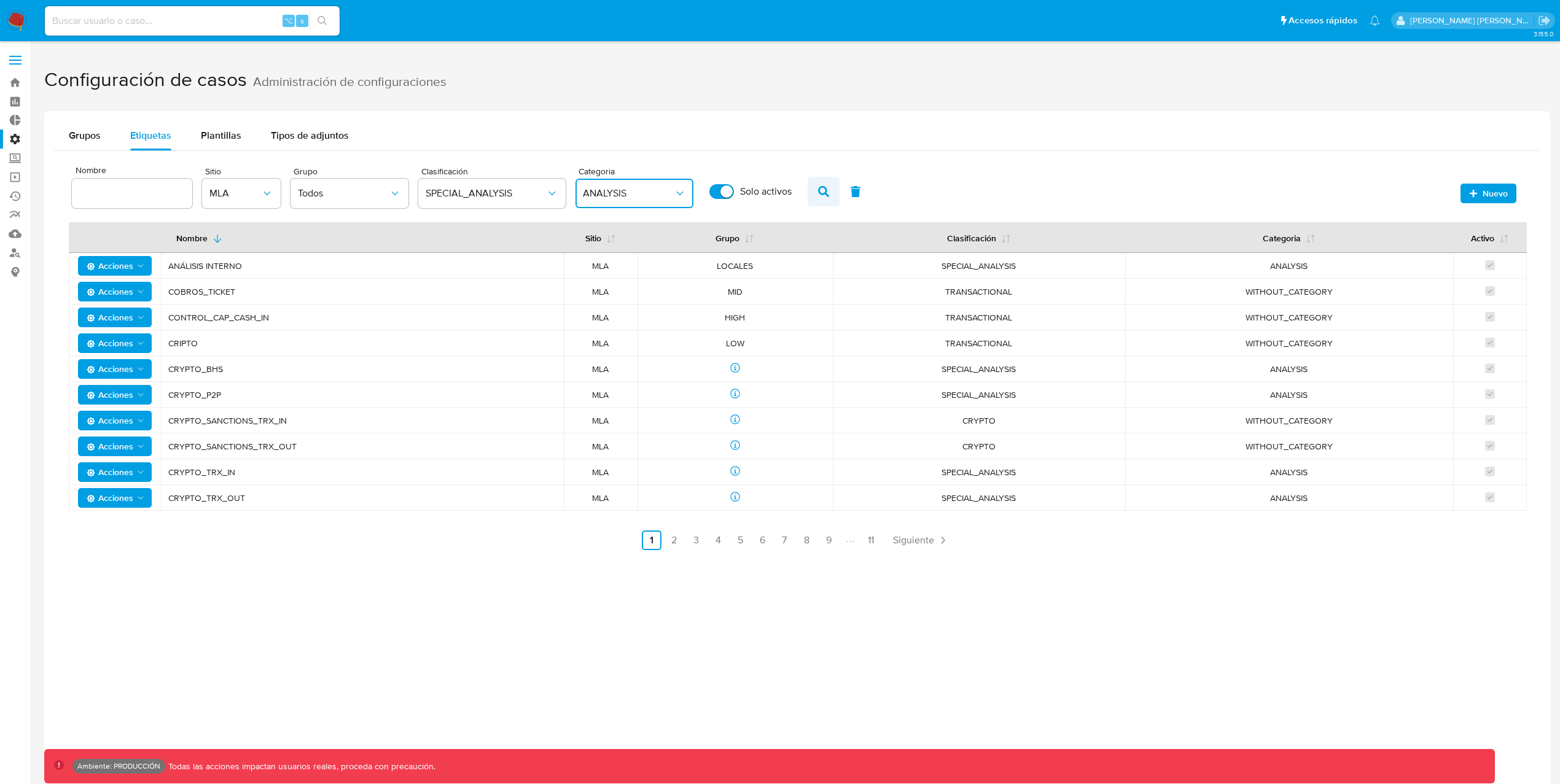
click at [824, 191] on icon "button" at bounding box center [824, 191] width 11 height 11
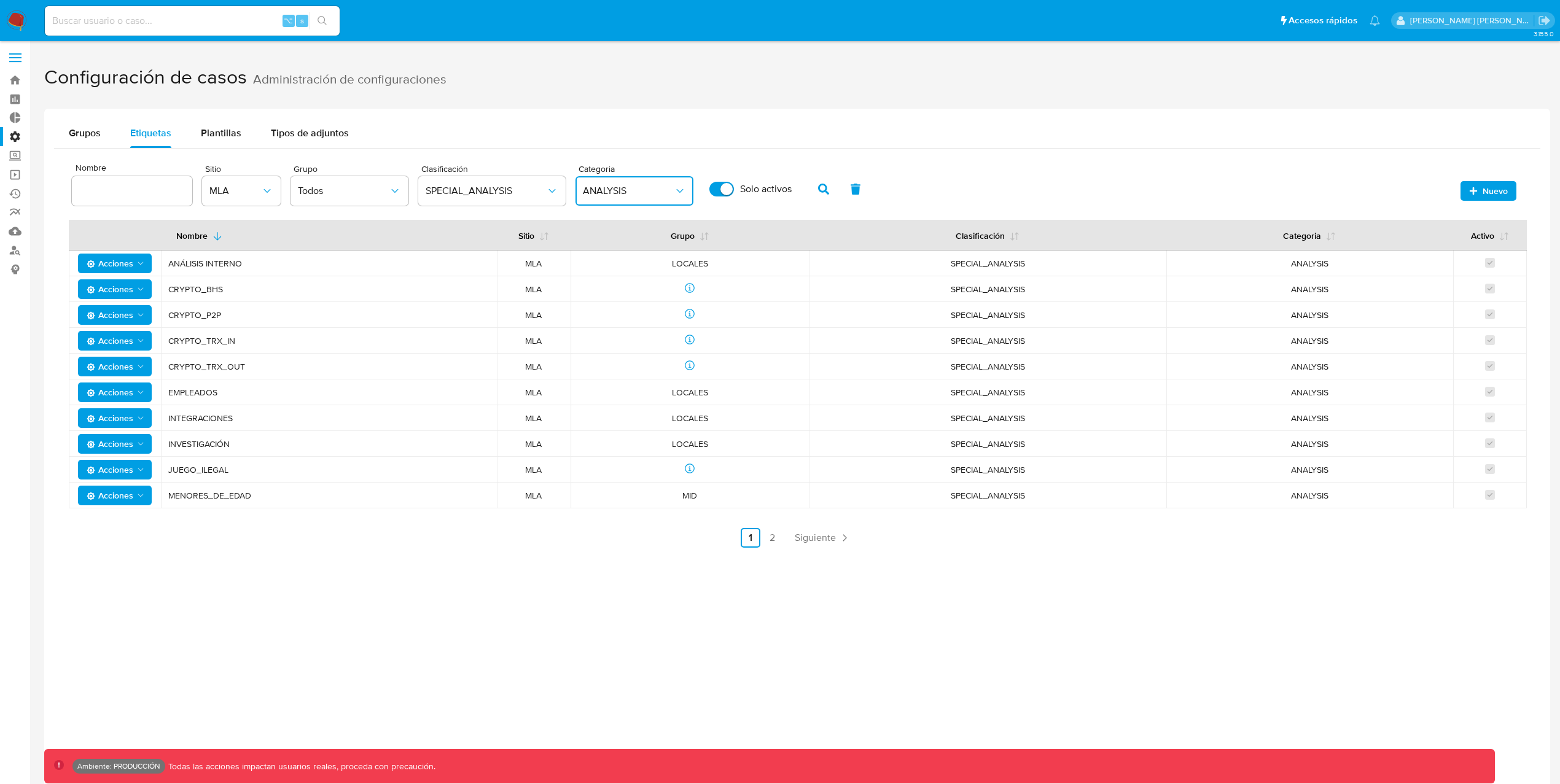
scroll to position [3, 0]
click at [17, 137] on label "Administración" at bounding box center [73, 136] width 147 height 19
click at [0, 0] on input "Administración" at bounding box center [0, 0] width 0 height 0
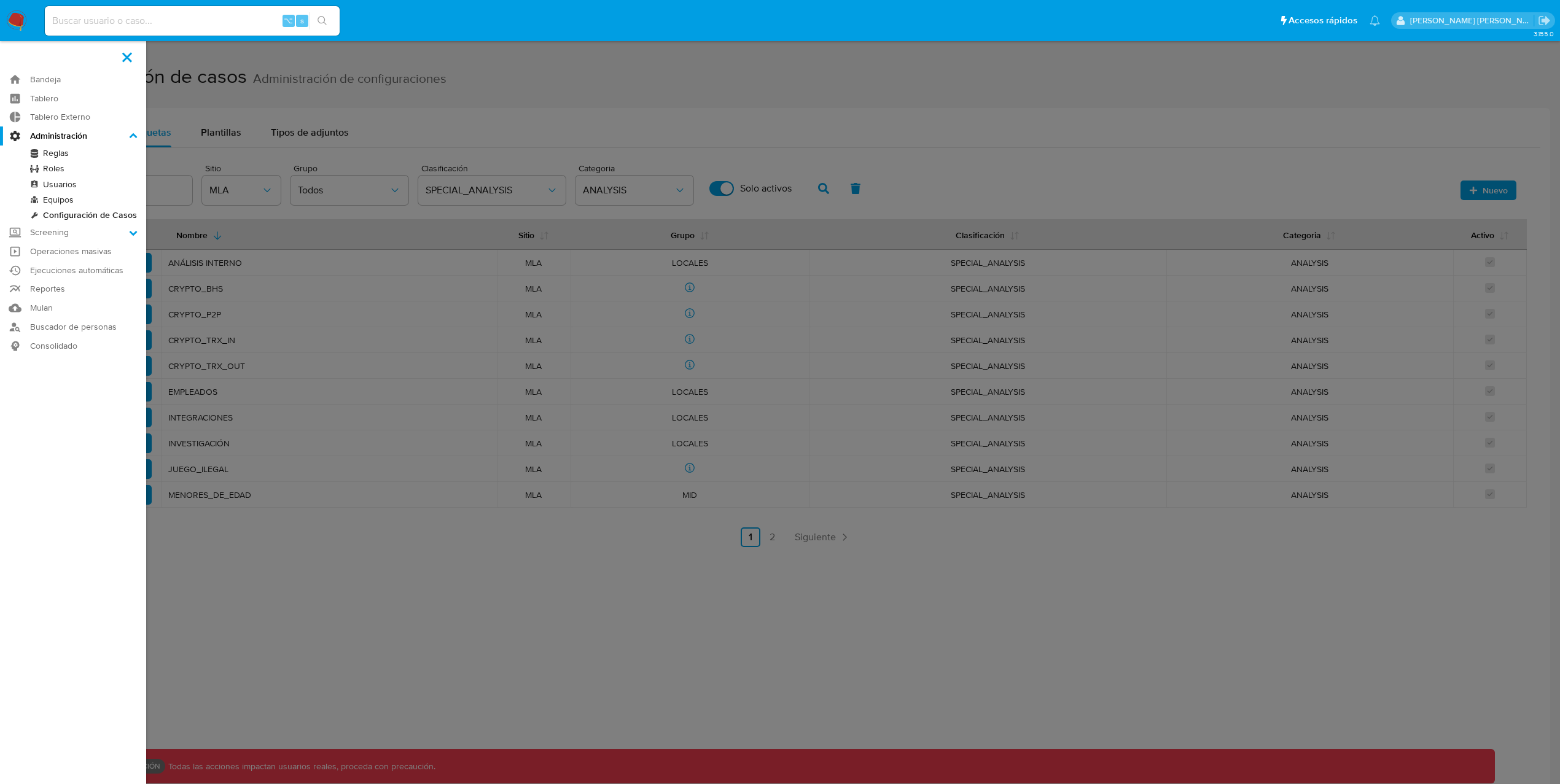
click at [71, 148] on link "Reglas" at bounding box center [73, 153] width 147 height 16
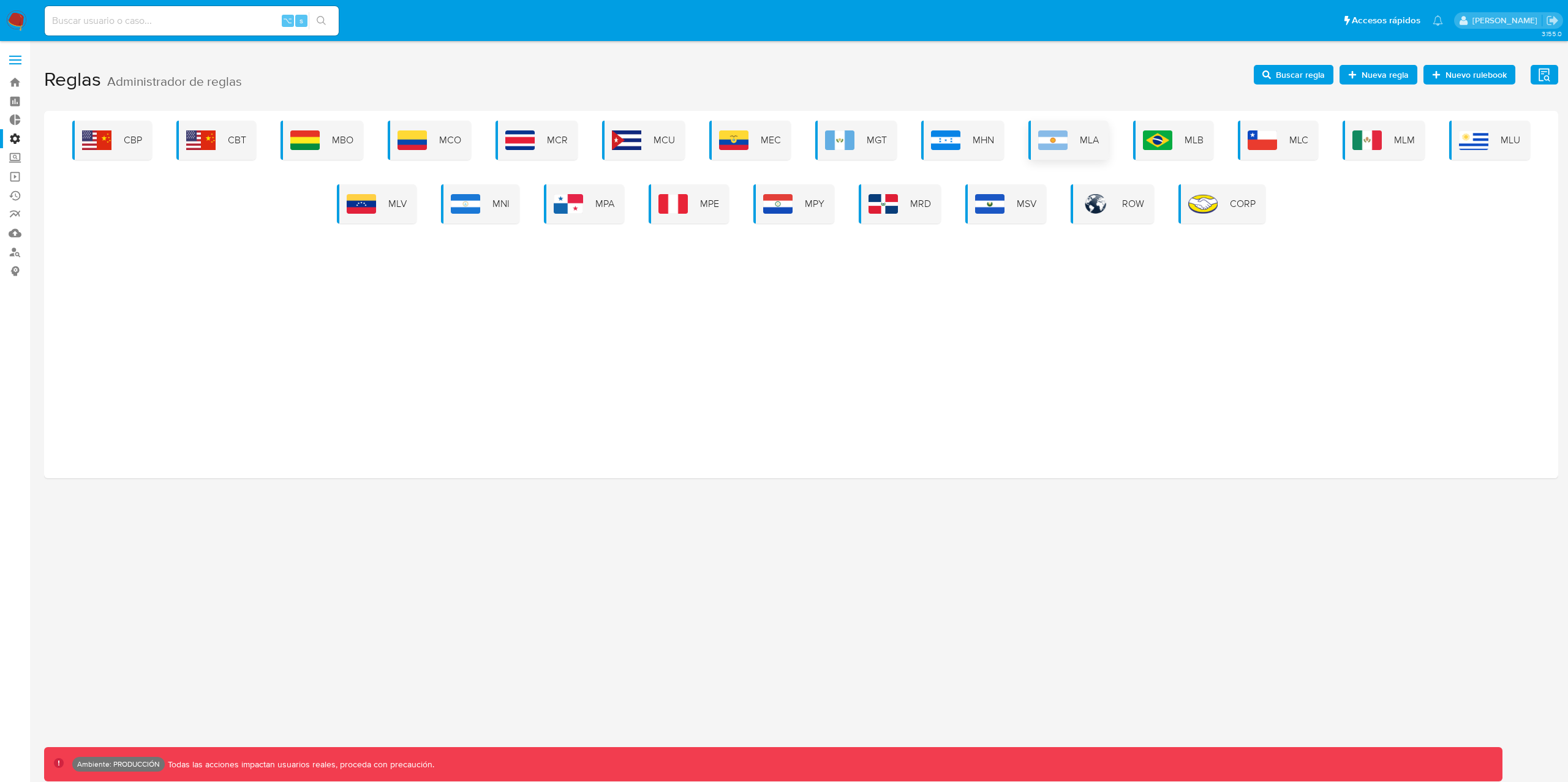
click at [1065, 148] on img at bounding box center [1054, 140] width 29 height 19
